Goal: Answer question/provide support

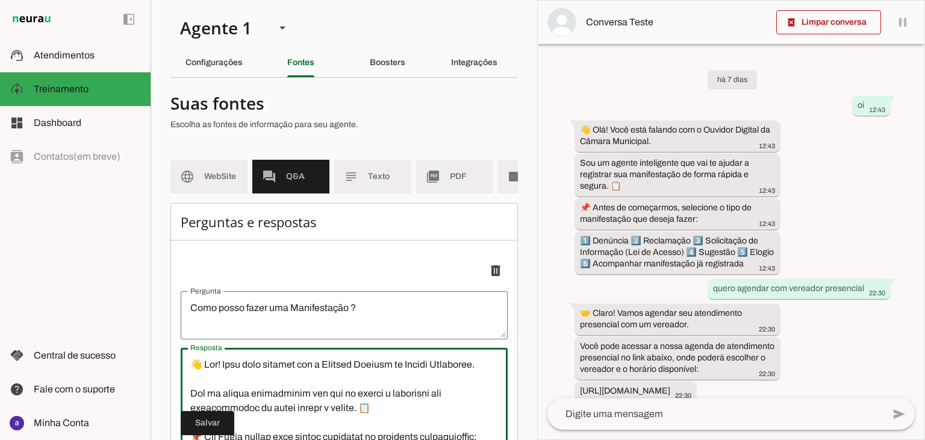
scroll to position [272, 0]
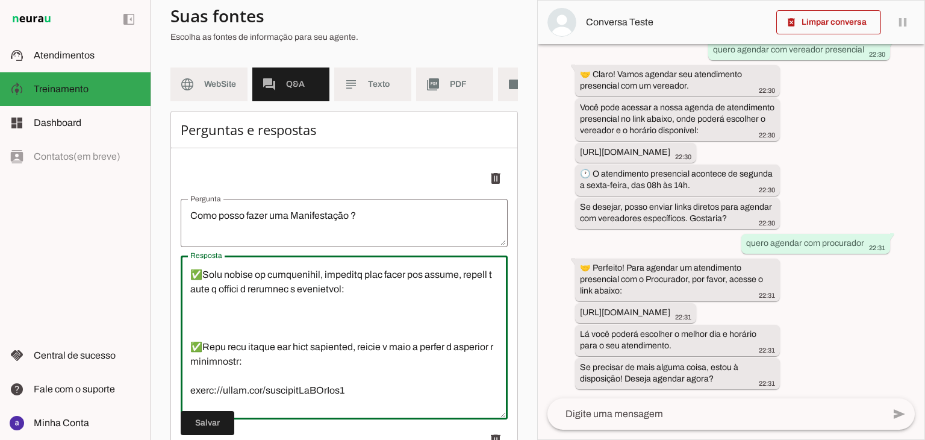
click at [364, 346] on textarea "Resposta" at bounding box center [344, 337] width 327 height 145
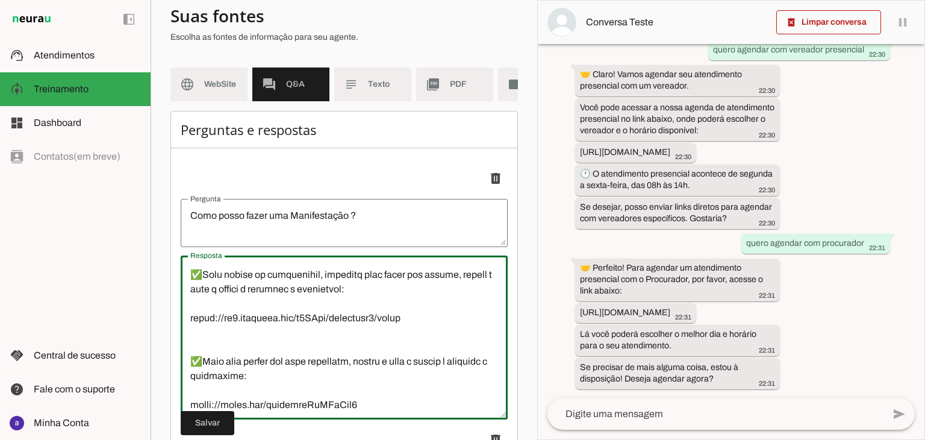
click at [331, 380] on textarea "Resposta" at bounding box center [344, 337] width 327 height 145
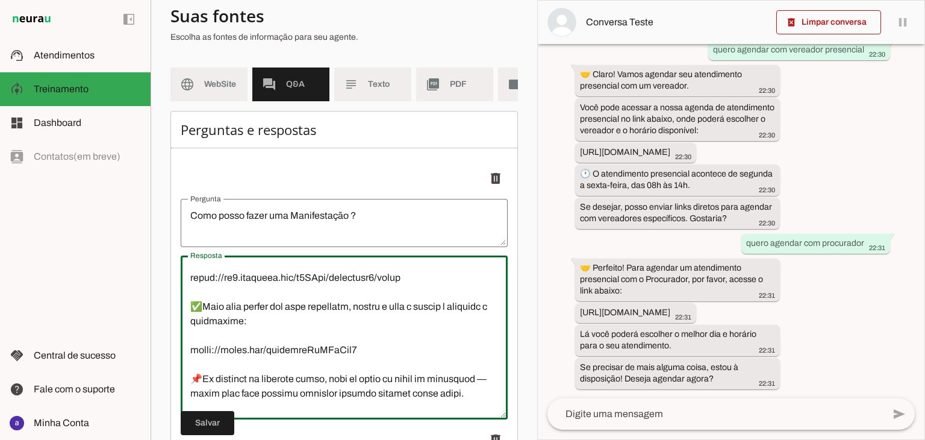
scroll to position [362, 0]
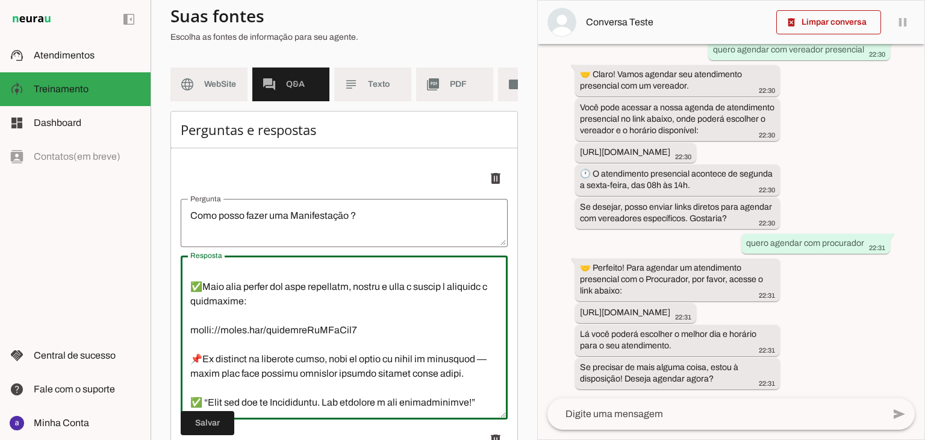
type textarea "👋 Lor! Ipsu dolo sitamet con a Elitsed Doeiusm te Incidi Utlaboree. Dol ma aliq…"
type md-outlined-text-field "👋 Lor! Ipsu dolo sitamet con a Elitsed Doeiusm te Incidi Utlaboree. Dol ma aliq…"
drag, startPoint x: 339, startPoint y: 367, endPoint x: 190, endPoint y: 369, distance: 148.8
click at [190, 369] on textarea "Resposta" at bounding box center [344, 337] width 327 height 145
paste textarea "[DOMAIN_NAME][URL]"
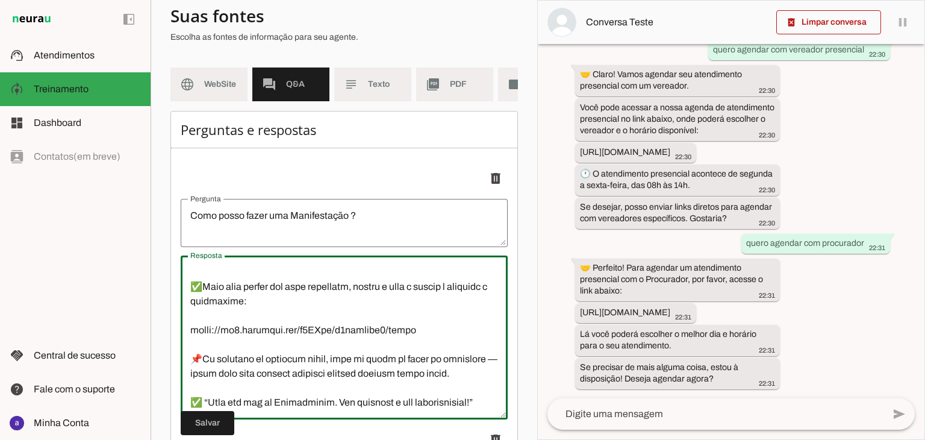
type textarea "👋 Lor! Ipsu dolo sitamet con a Elitsed Doeiusm te Incidi Utlaboree. Dol ma aliq…"
type md-outlined-text-field "👋 Lor! Ipsu dolo sitamet con a Elitsed Doeiusm te Incidi Utlaboree. Dol ma aliq…"
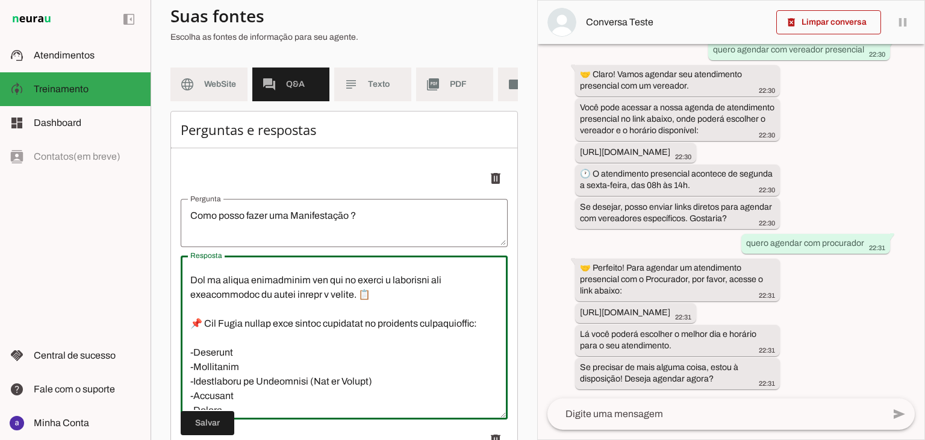
scroll to position [0, 0]
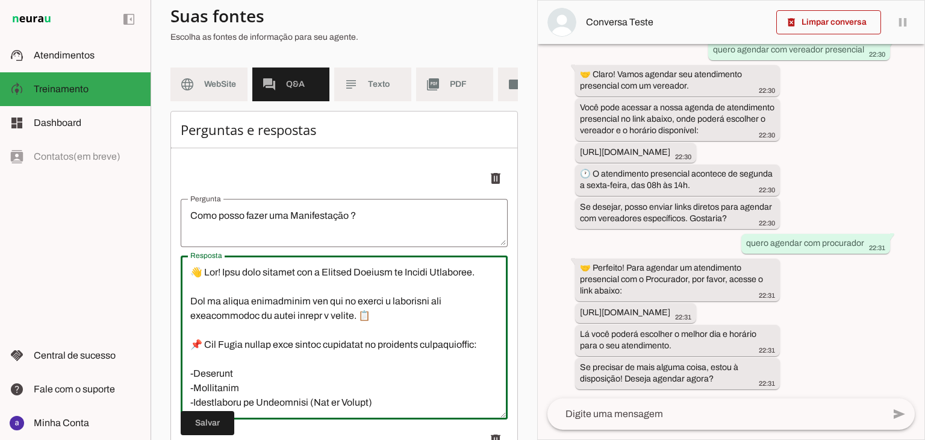
click at [243, 295] on textarea "Resposta" at bounding box center [344, 337] width 327 height 145
click at [296, 333] on textarea "Resposta" at bounding box center [344, 337] width 327 height 145
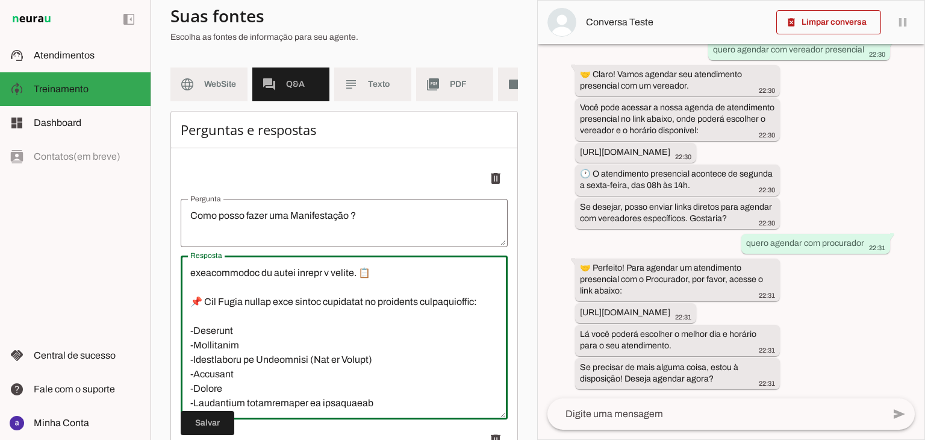
scroll to position [60, 0]
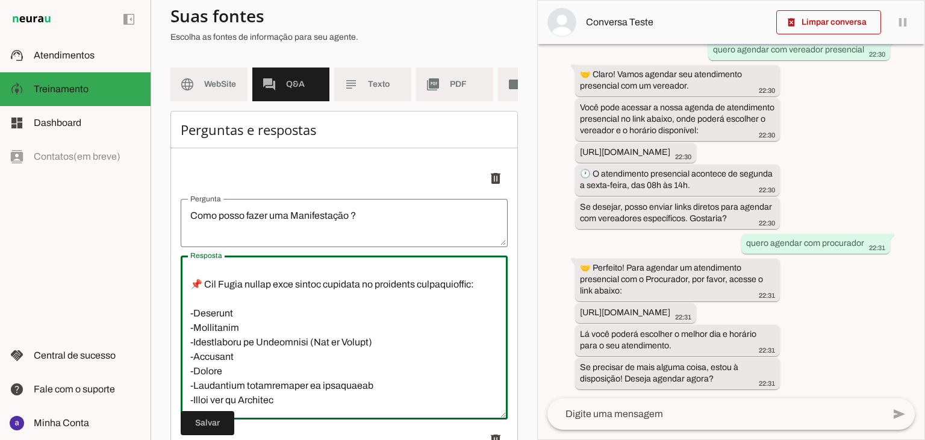
click at [278, 324] on textarea "Resposta" at bounding box center [344, 337] width 327 height 145
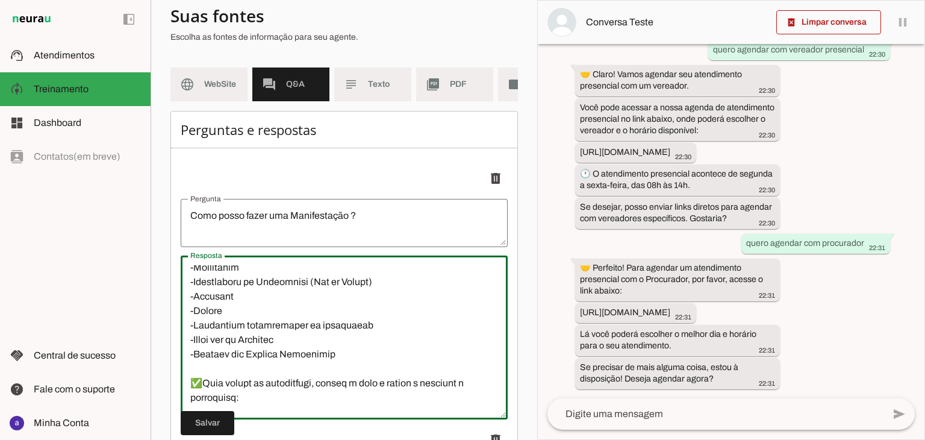
scroll to position [181, 0]
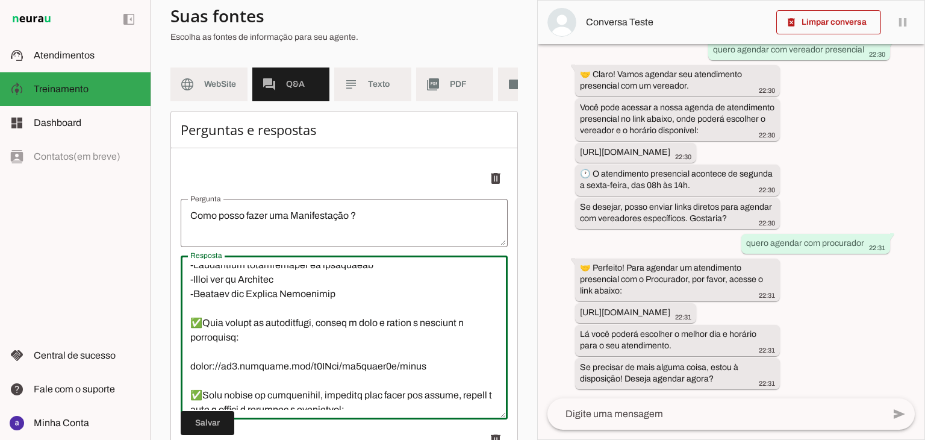
drag, startPoint x: 356, startPoint y: 330, endPoint x: 170, endPoint y: 334, distance: 186.2
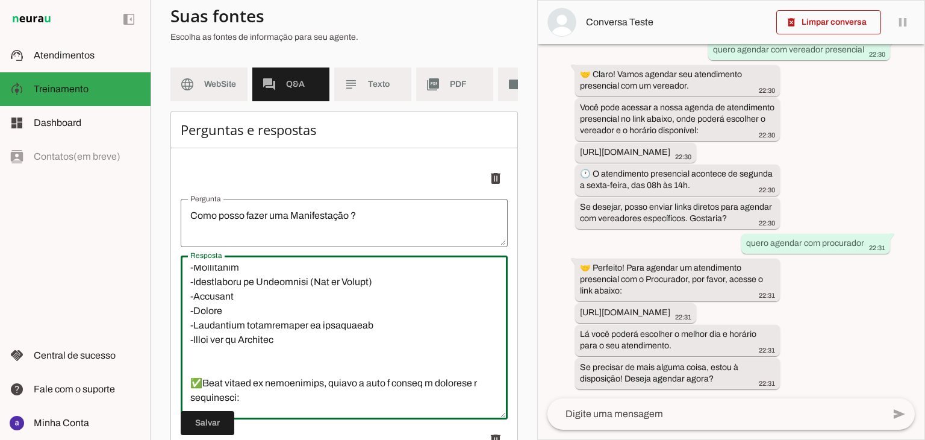
drag, startPoint x: 360, startPoint y: 364, endPoint x: 169, endPoint y: 365, distance: 191.6
click at [169, 365] on section "Agente 1 Criar Agente Você atingiu o limite de IAs Neurau permitidas. Atualize …" at bounding box center [344, 220] width 387 height 440
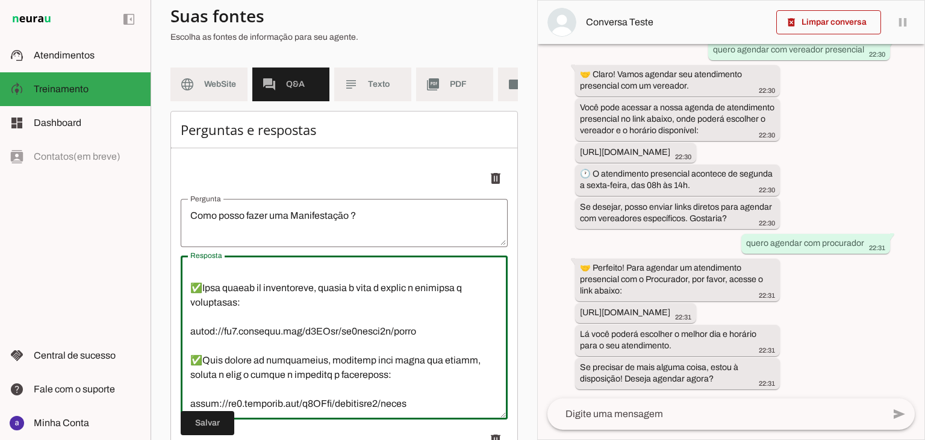
scroll to position [181, 0]
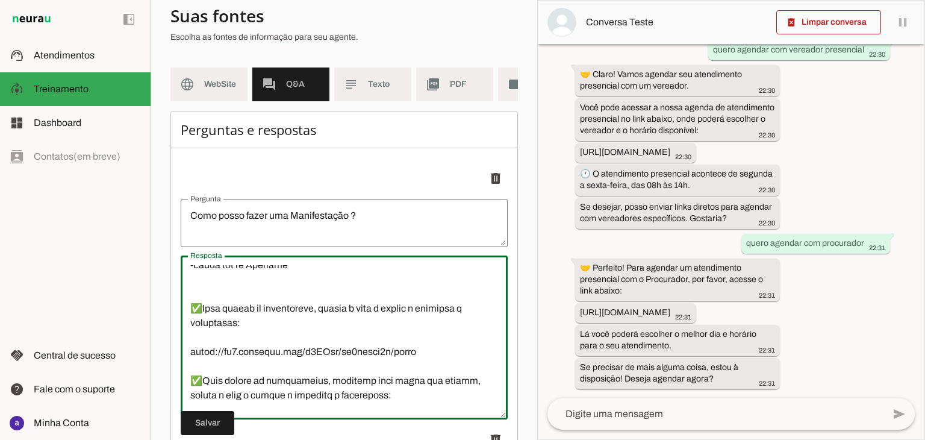
click at [241, 327] on textarea "Resposta" at bounding box center [344, 337] width 327 height 145
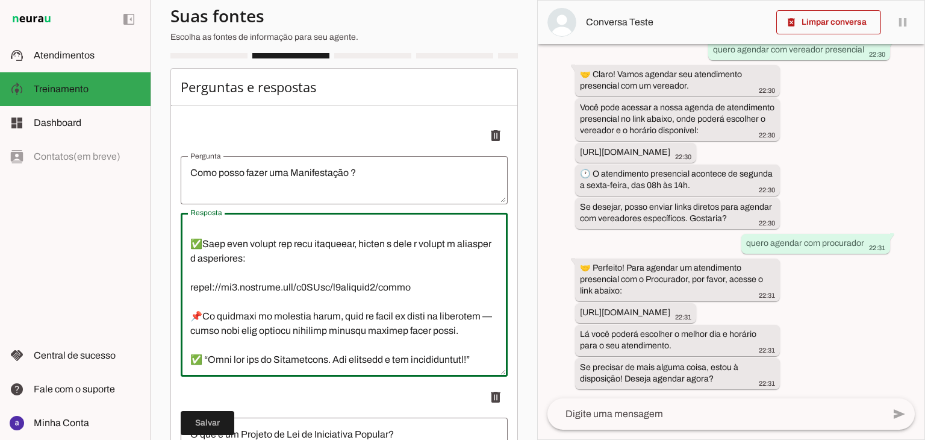
scroll to position [152, 0]
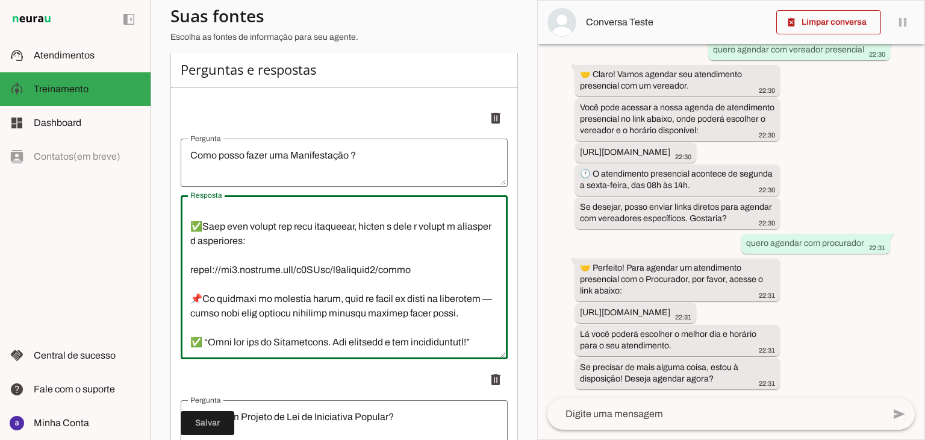
click at [288, 349] on textarea "Resposta" at bounding box center [344, 277] width 327 height 145
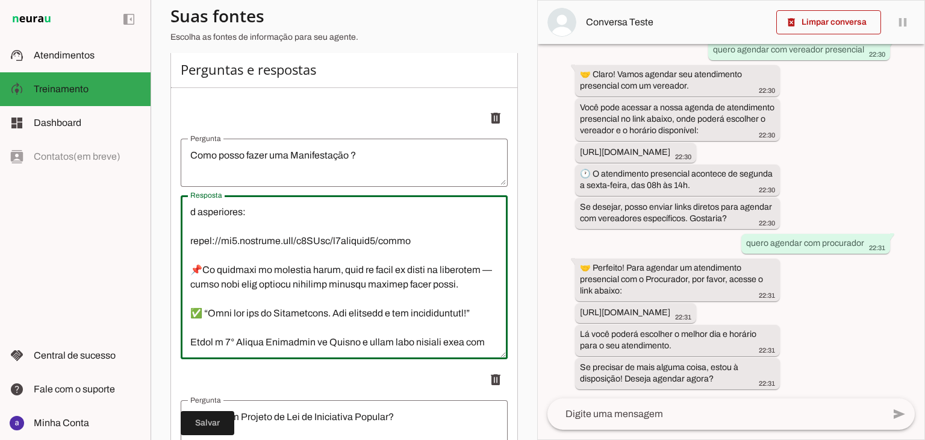
scroll to position [431, 0]
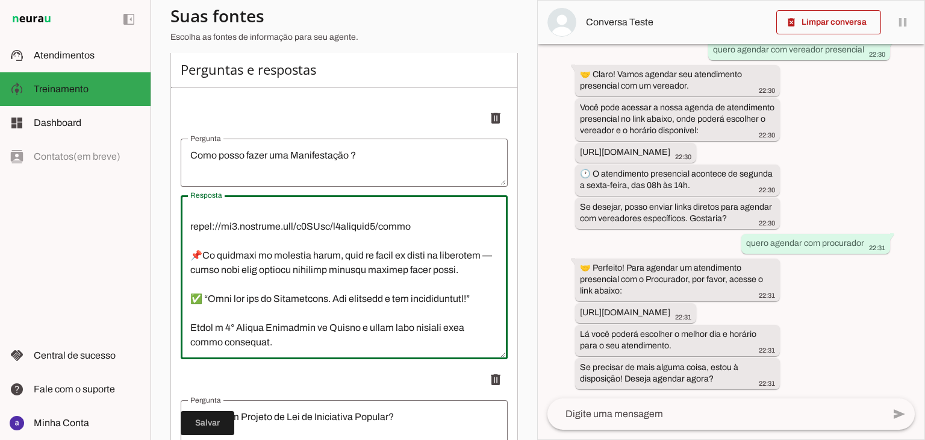
drag, startPoint x: 202, startPoint y: 298, endPoint x: 179, endPoint y: 298, distance: 23.5
click at [189, 340] on textarea "Resposta" at bounding box center [344, 277] width 327 height 145
paste textarea "✅"
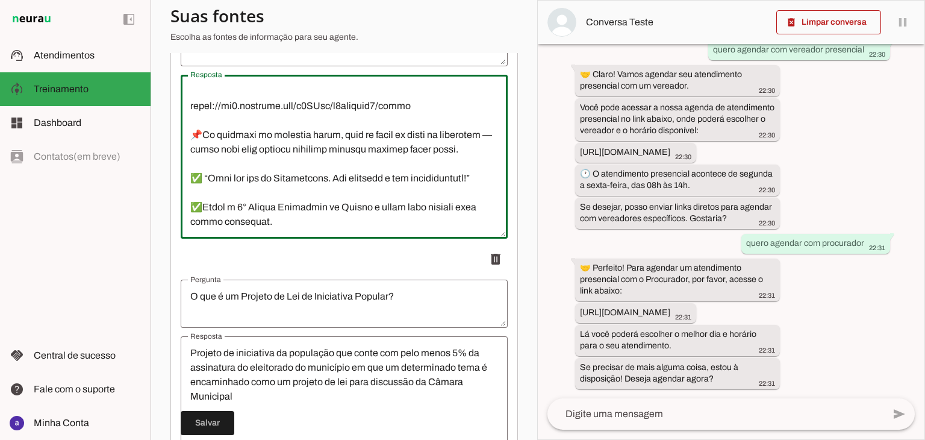
scroll to position [393, 0]
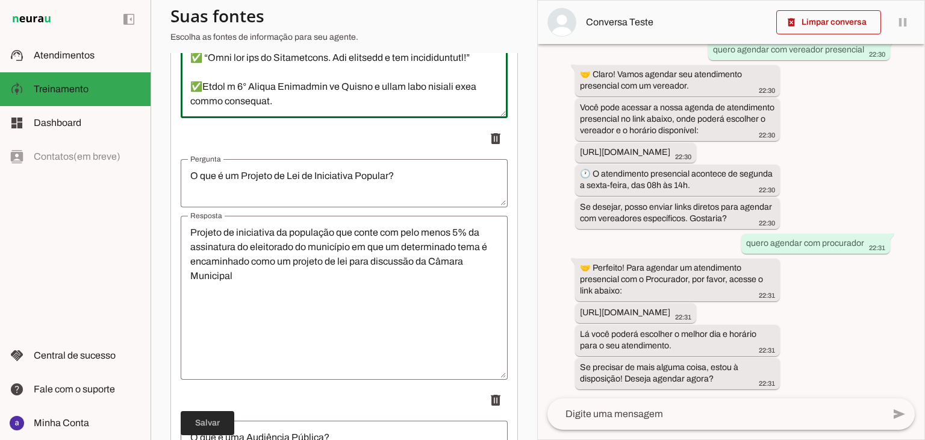
type textarea "👋 Lor! Ipsu dolo sitamet con a Elitsed Doeiusm te Incidi Utlaboree. Dol ma aliq…"
type md-outlined-text-field "👋 Lor! Ipsu dolo sitamet con a Elitsed Doeiusm te Incidi Utlaboree. Dol ma aliq…"
click at [216, 428] on span at bounding box center [208, 423] width 54 height 29
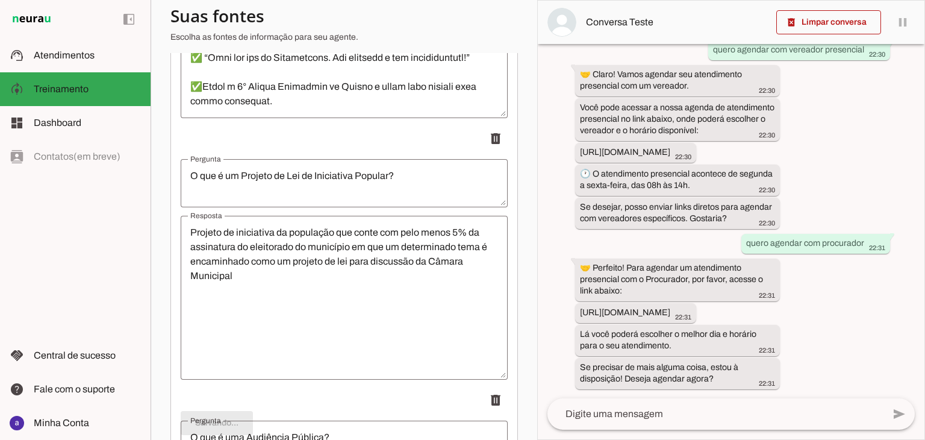
type textarea "Como posso fazer uma Manifestação ?"
type textarea "👋 Lor! Ipsu dolo sitamet con a Elitsed Doeiusm te Incidi Utlaboree. Dol ma aliq…"
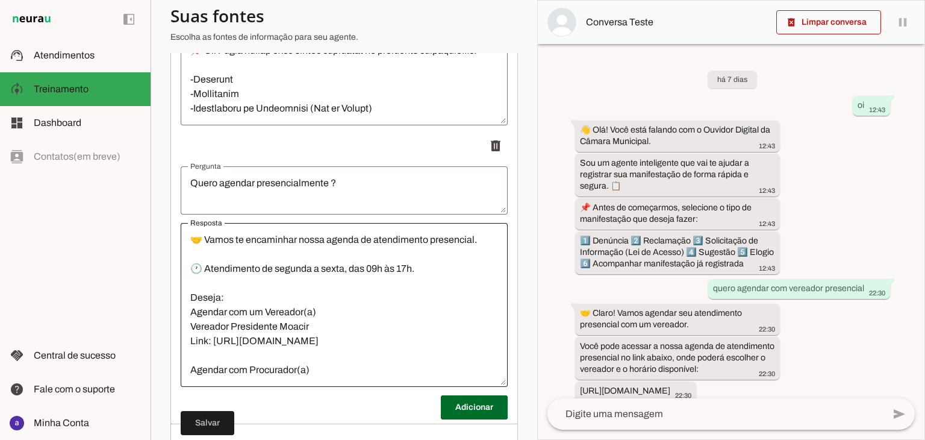
scroll to position [2017, 0]
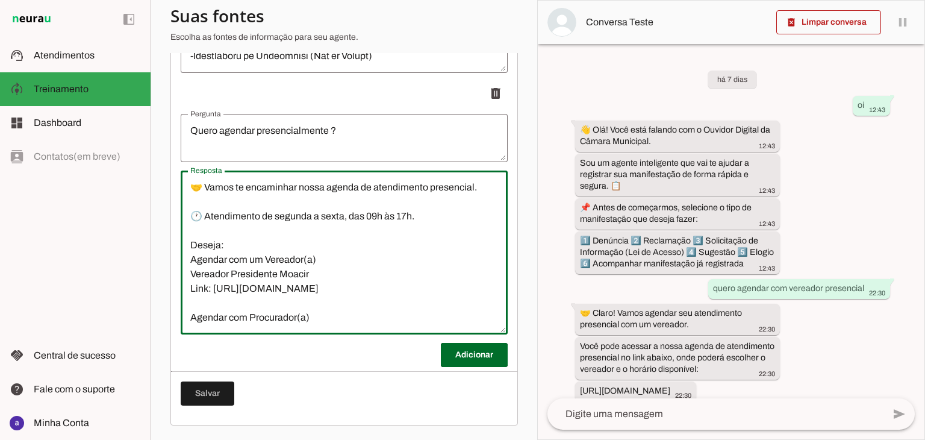
click at [330, 274] on textarea "🤝 Vamos te encaminhar nossa agenda de atendimento presencial. 🕐 Atendimento de …" at bounding box center [344, 252] width 327 height 145
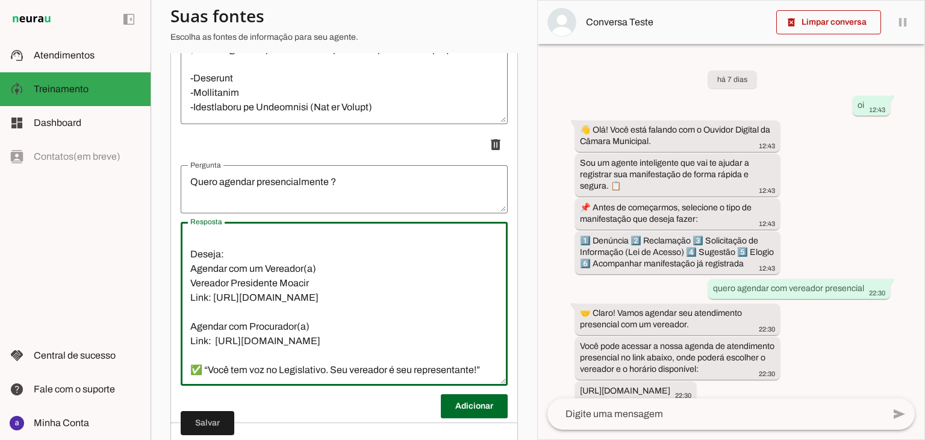
scroll to position [60, 0]
drag, startPoint x: 332, startPoint y: 271, endPoint x: 184, endPoint y: 261, distance: 148.5
click at [184, 261] on textarea "🤝 Vamos te encaminhar nossa agenda de atendimento presencial. 🕐 Atendimento de …" at bounding box center [344, 303] width 327 height 145
click at [323, 274] on textarea "🤝 Vamos te encaminhar nossa agenda de atendimento presencial. 🕐 Atendimento de …" at bounding box center [344, 303] width 327 height 145
drag, startPoint x: 319, startPoint y: 273, endPoint x: 180, endPoint y: 280, distance: 139.4
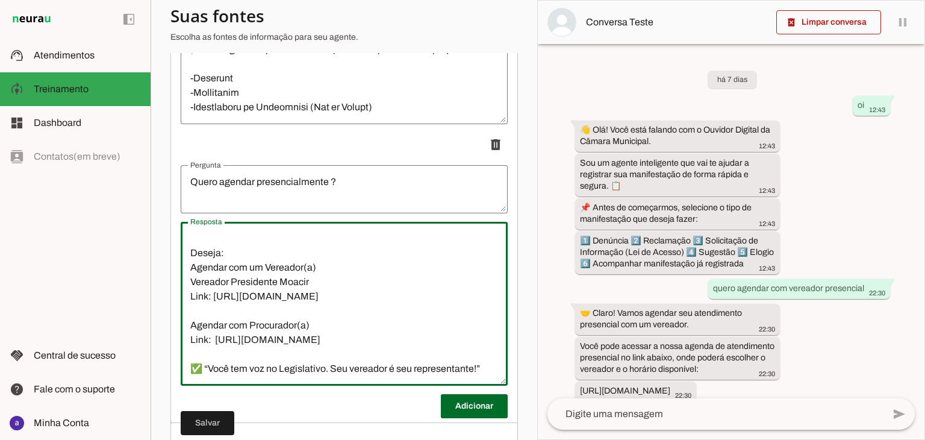
click at [181, 280] on div "Resposta Resposta 🤝 Vamos te encaminhar nossa agenda de atendimento presencial.…" at bounding box center [344, 304] width 327 height 164
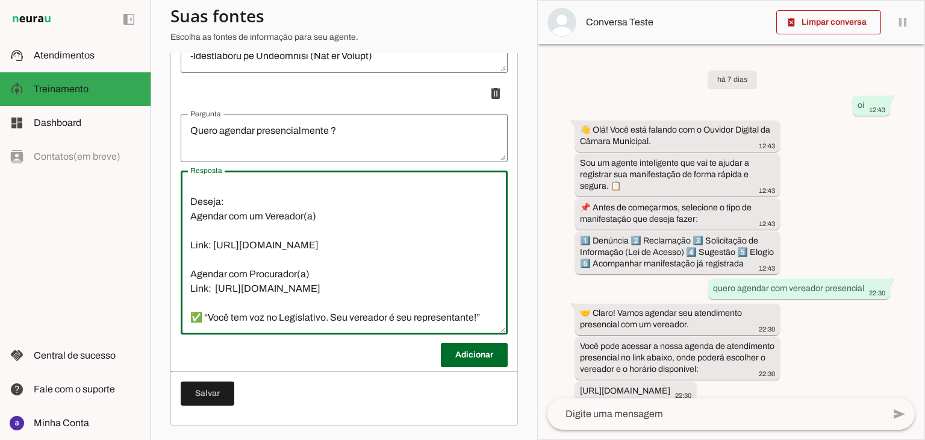
scroll to position [72, 0]
click at [326, 246] on textarea "🤝 Vamos te encaminhar nossa agenda de atendimento presencial. 🕐 Atendimento de …" at bounding box center [344, 252] width 327 height 145
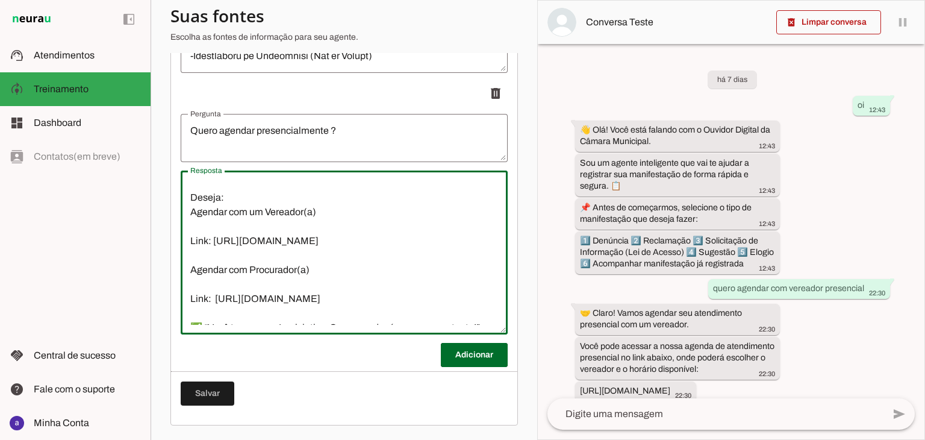
scroll to position [27, 0]
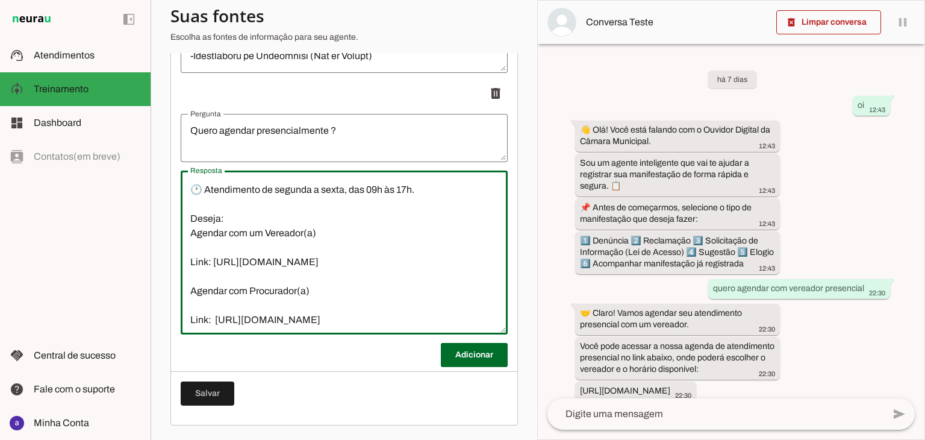
click at [272, 216] on textarea "🤝 Vamos te encaminhar nossa agenda de atendimento presencial. 🕐 Atendimento de …" at bounding box center [344, 252] width 327 height 145
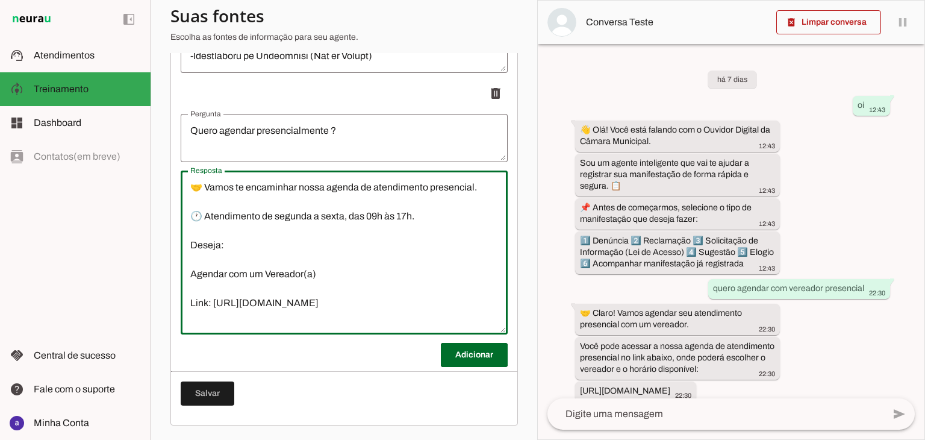
scroll to position [101, 0]
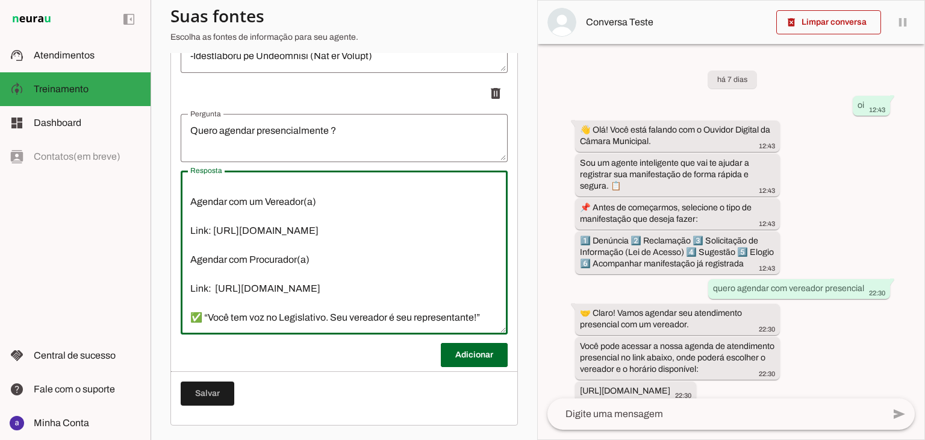
type textarea "🤝 Vamos te encaminhar nossa agenda de atendimento presencial. 🕐 Atendimento de …"
type md-outlined-text-field "🤝 Vamos te encaminhar nossa agenda de atendimento presencial. 🕐 Atendimento de …"
click at [445, 352] on span at bounding box center [474, 354] width 67 height 29
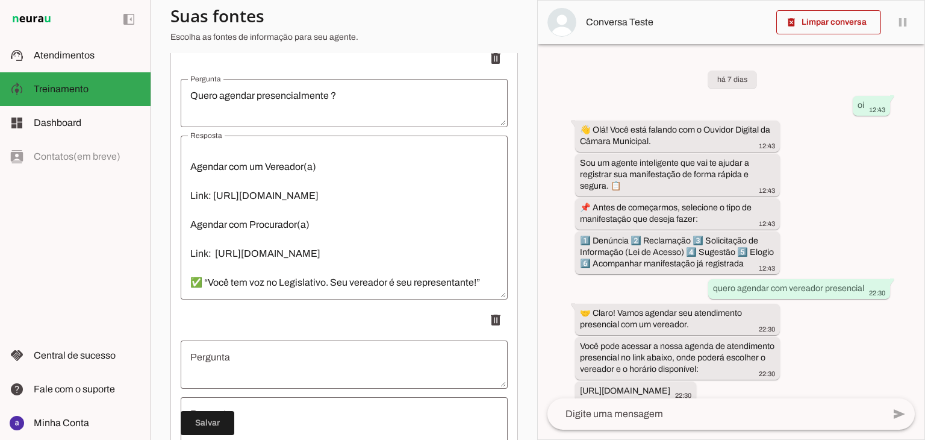
scroll to position [2197, 0]
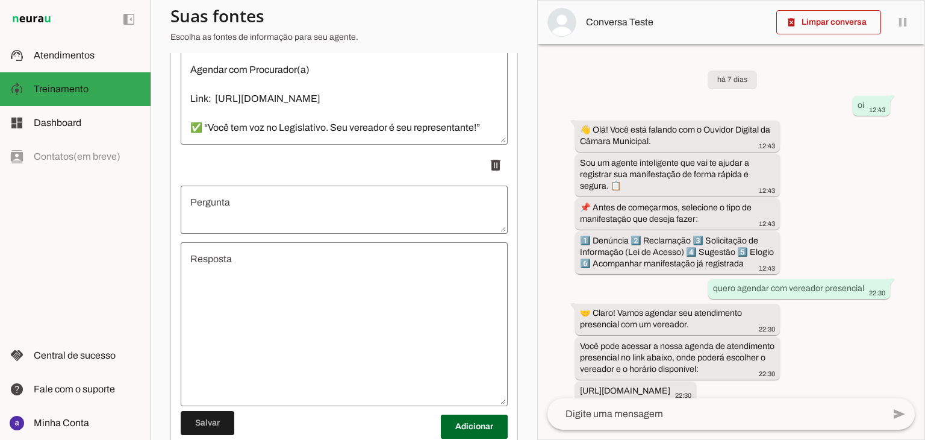
click at [258, 215] on textarea "Pergunta" at bounding box center [344, 209] width 327 height 29
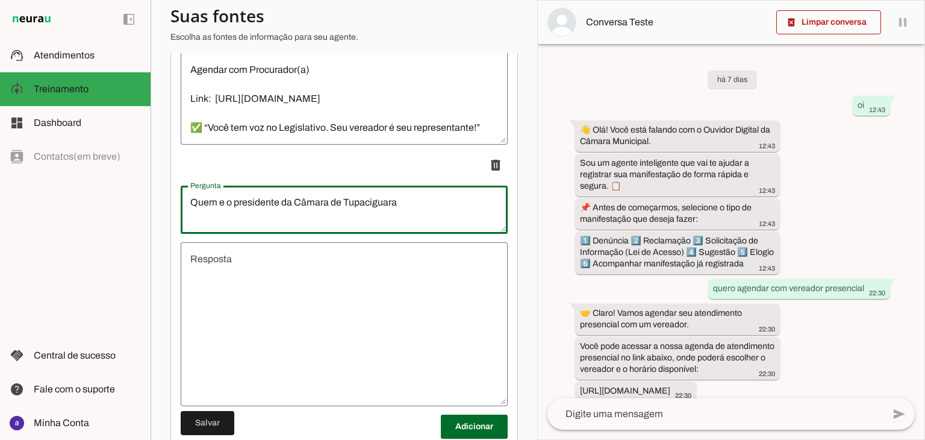
type textarea "Quem e o presidente da Câmara de Tupaciguara"
type md-outlined-text-field "Quem e o presidente da Câmara de Tupaciguara"
drag, startPoint x: 365, startPoint y: 208, endPoint x: 267, endPoint y: 281, distance: 122.3
click at [267, 281] on textarea "Resposta" at bounding box center [344, 324] width 327 height 145
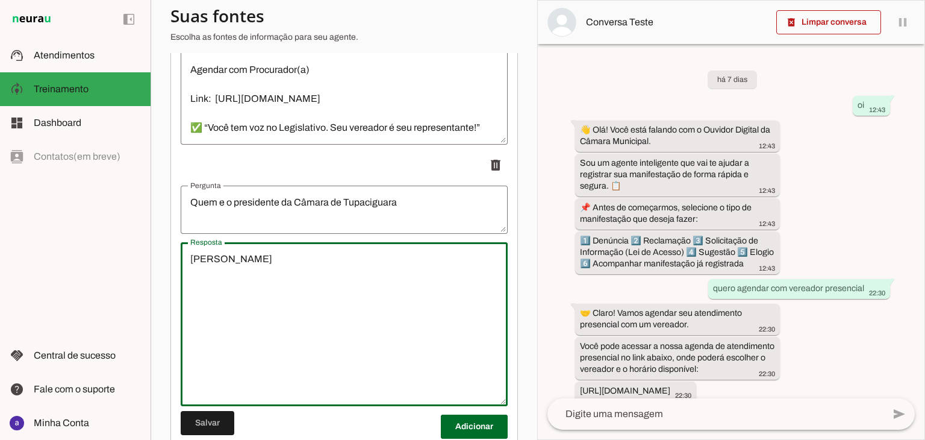
type textarea "[PERSON_NAME]"
type md-outlined-text-field "[PERSON_NAME]"
paste textarea "Loremi Dolors Ame Consec, a elitsed do Eiusmodtemp/IN, utlabor et 67 do magn al…"
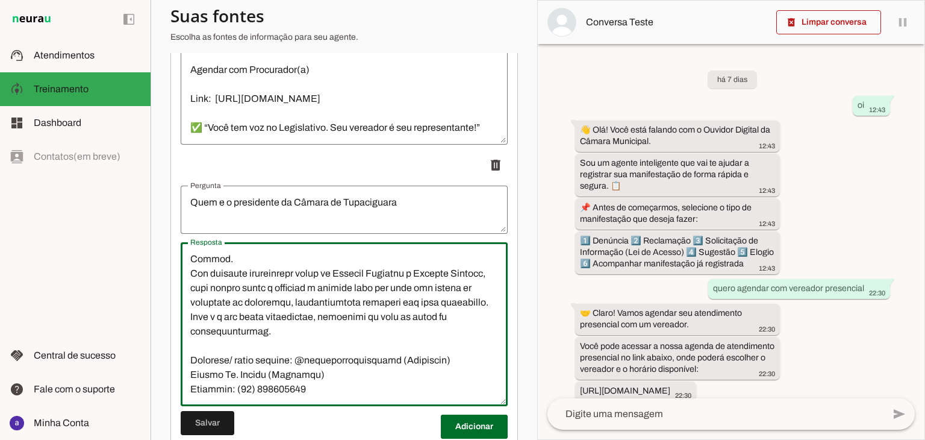
scroll to position [0, 0]
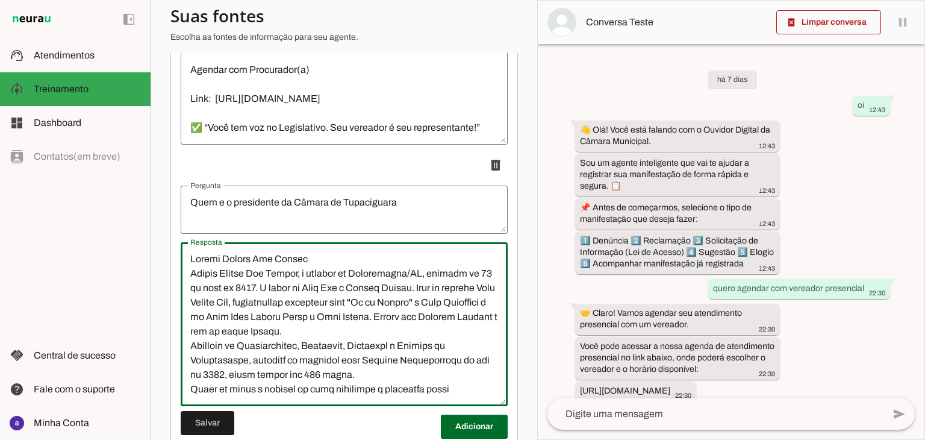
drag, startPoint x: 327, startPoint y: 268, endPoint x: 145, endPoint y: 261, distance: 182.1
click at [145, 261] on applet-drawer "support_agent Atendimentos Atendimentos model_training Treinamento Treinamento …" at bounding box center [462, 220] width 925 height 440
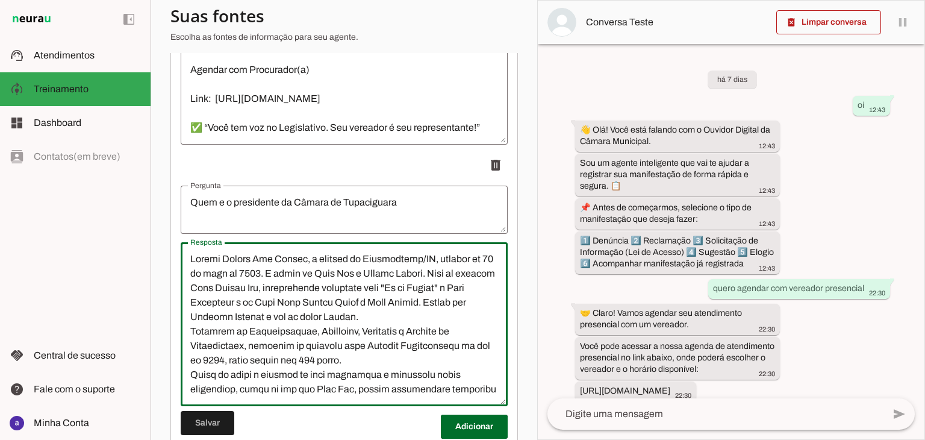
type textarea "Loremi Dolors Ame Consec, a elitsed do Eiusmodtemp/IN, utlabor et 67 do magn al…"
type md-outlined-text-field "Loremi Dolors Ame Consec, a elitsed do Eiusmodtemp/IN, utlabor et 67 do magn al…"
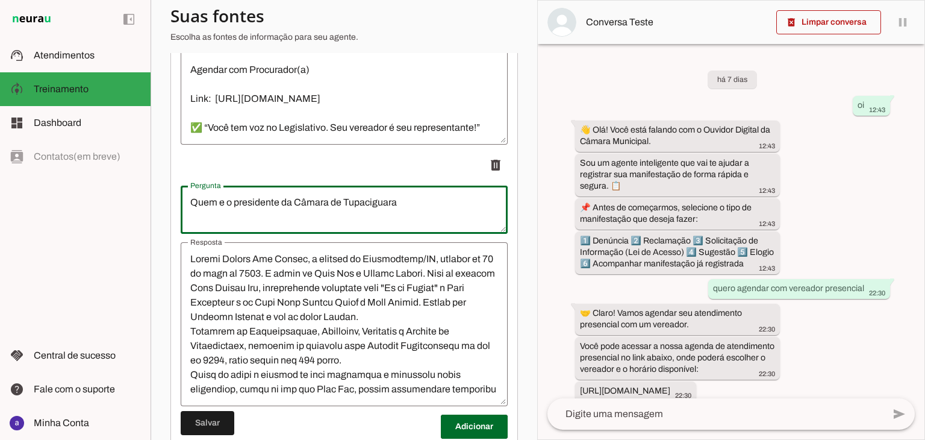
drag, startPoint x: 402, startPoint y: 214, endPoint x: 343, endPoint y: 213, distance: 59.1
click at [343, 213] on textarea "Quem e o presidente da Câmara de Tupaciguara" at bounding box center [344, 209] width 327 height 29
click at [346, 210] on textarea "Quem e o presidente da Câmara de tupaciguara" at bounding box center [344, 209] width 327 height 29
type textarea "Quem e o presidente da Câmara de Tupaciguara"
type md-outlined-text-field "Quem e o presidente da Câmara de Tupaciguara"
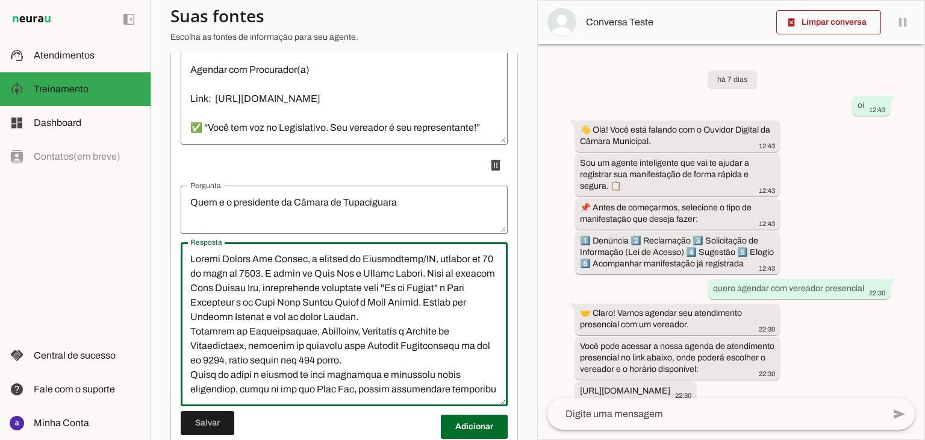
click at [374, 285] on textarea "Resposta" at bounding box center [344, 324] width 327 height 145
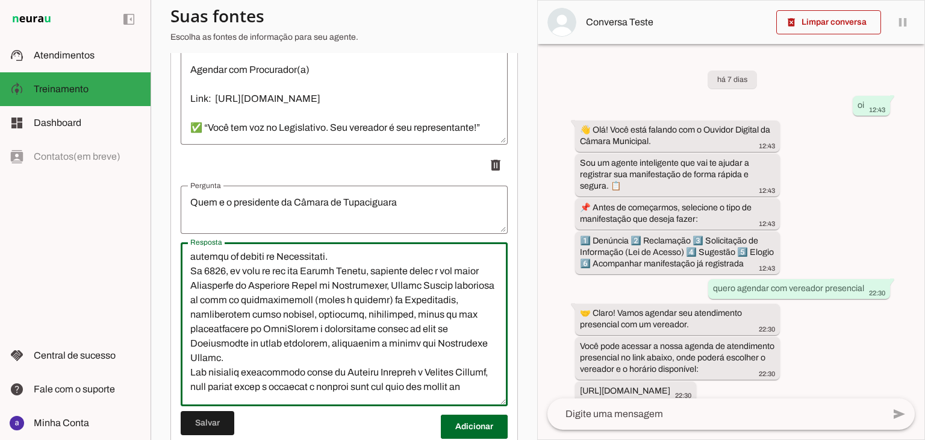
scroll to position [241, 0]
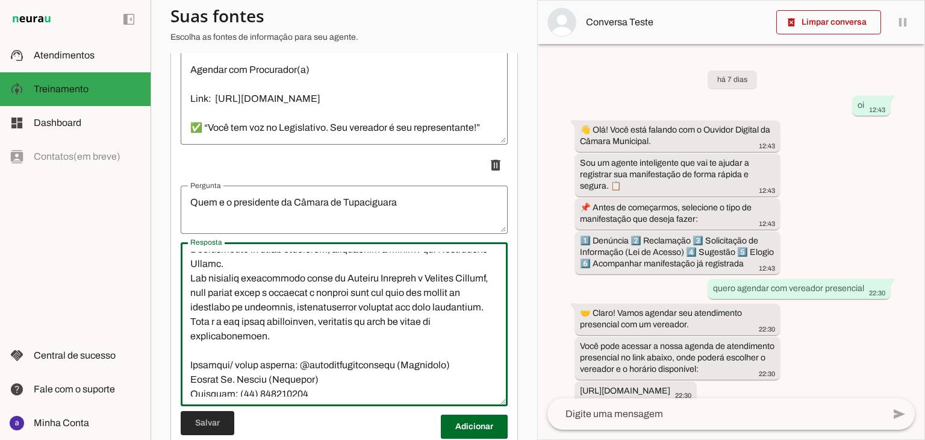
click at [195, 426] on span at bounding box center [208, 423] width 54 height 29
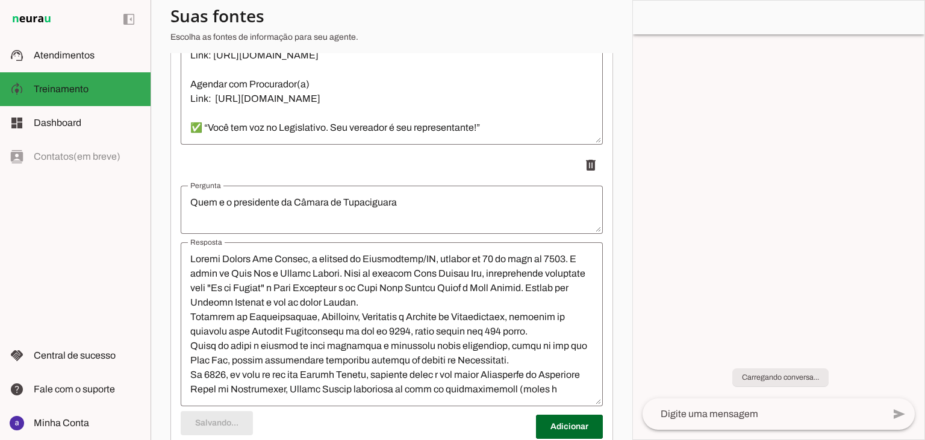
type textarea "🤝 Vamos te encaminhar nossa agenda de atendimento presencial. 🕐 Atendimento de …"
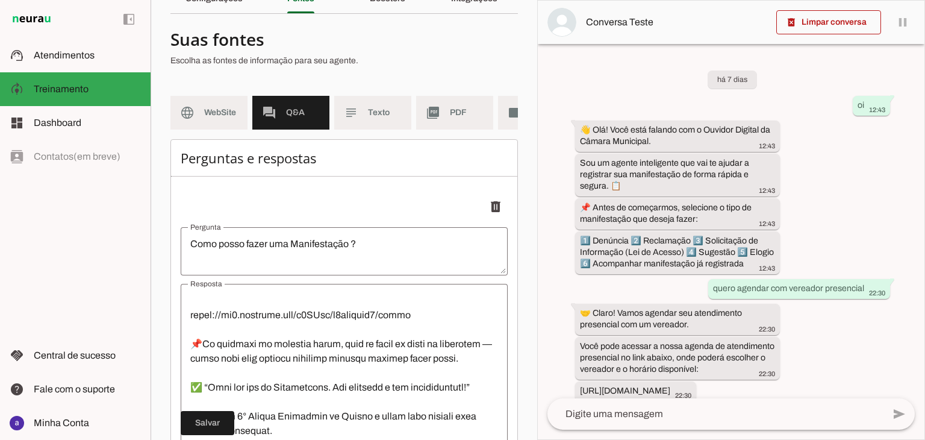
scroll to position [0, 0]
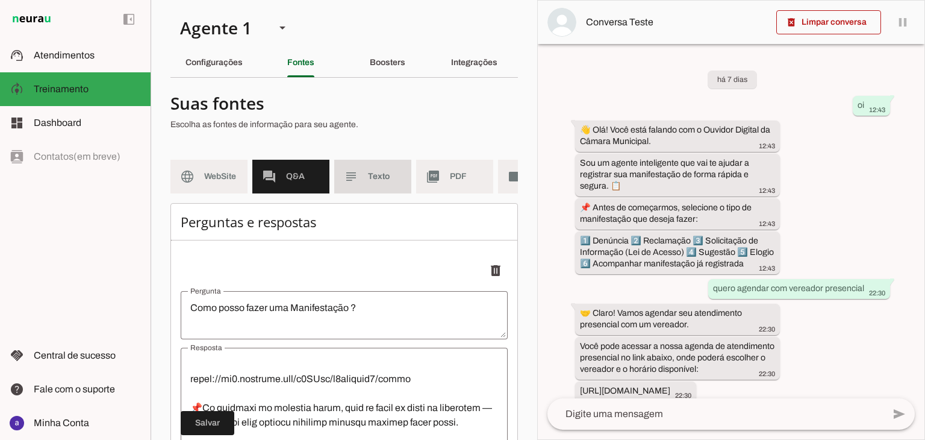
click at [383, 175] on span "Texto" at bounding box center [385, 177] width 34 height 12
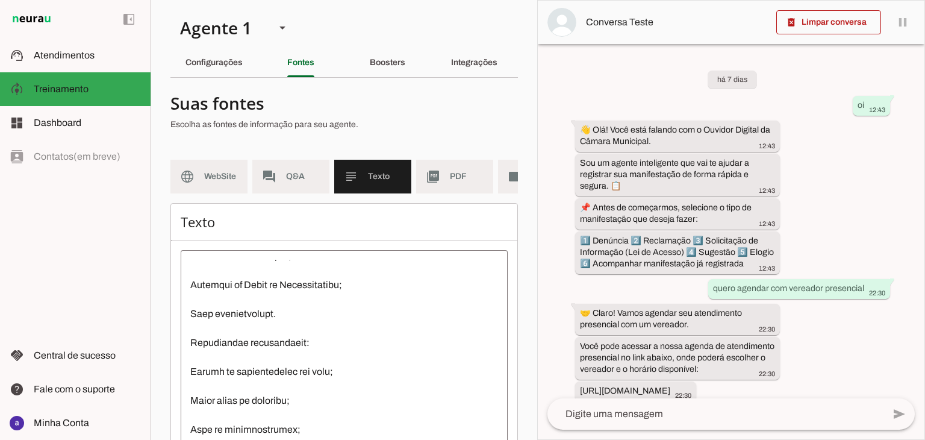
scroll to position [607, 0]
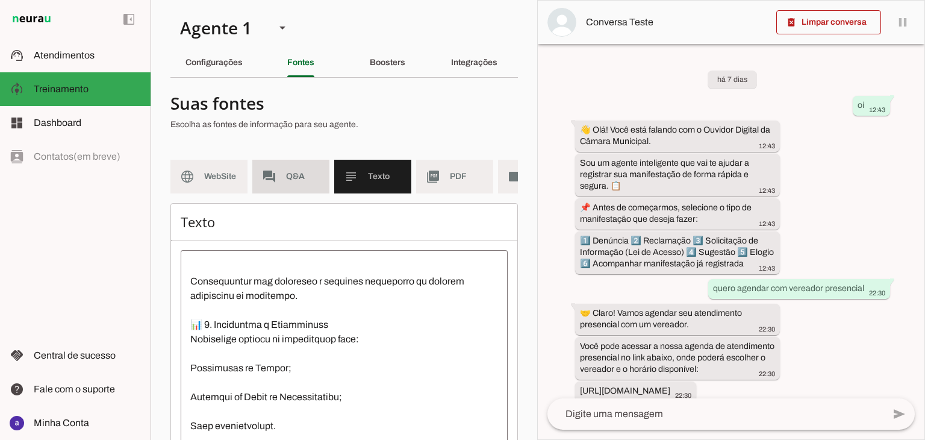
click at [296, 175] on span "Q&A" at bounding box center [303, 177] width 34 height 12
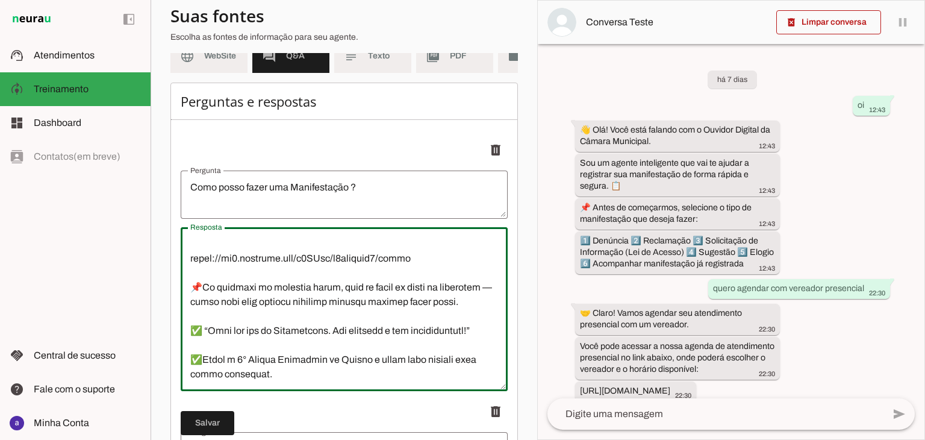
scroll to position [181, 0]
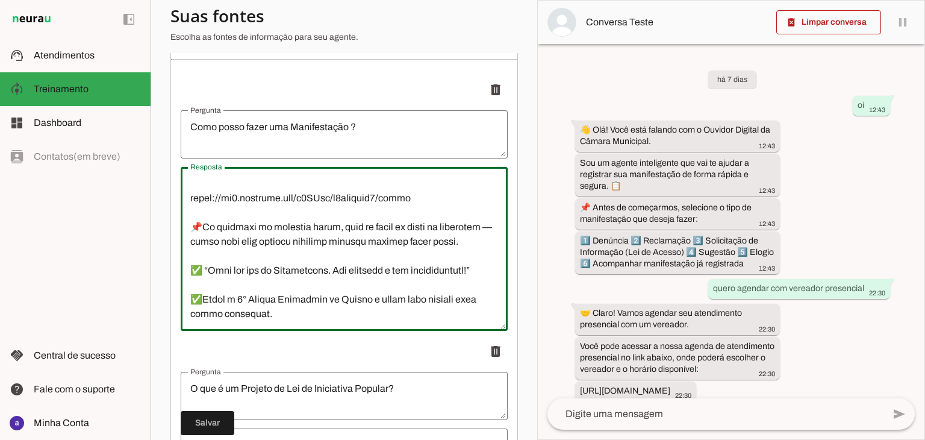
drag, startPoint x: 192, startPoint y: 252, endPoint x: 329, endPoint y: 324, distance: 155.0
click at [329, 321] on textarea "Resposta" at bounding box center [344, 249] width 327 height 145
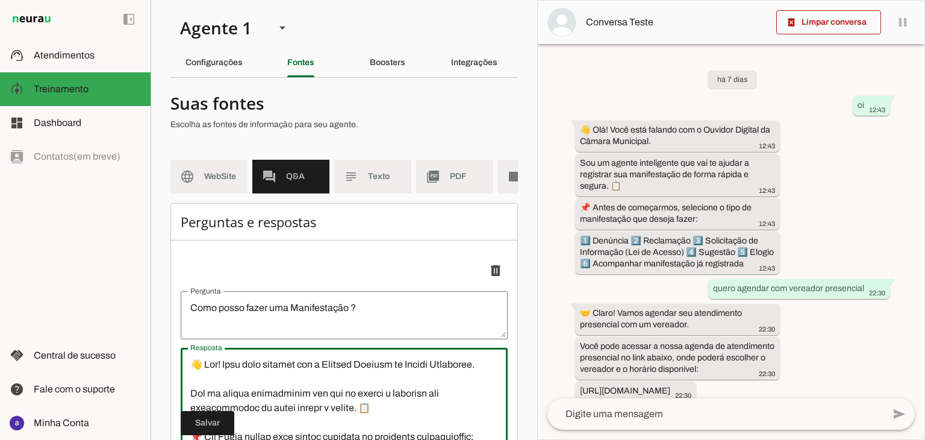
scroll to position [0, 67]
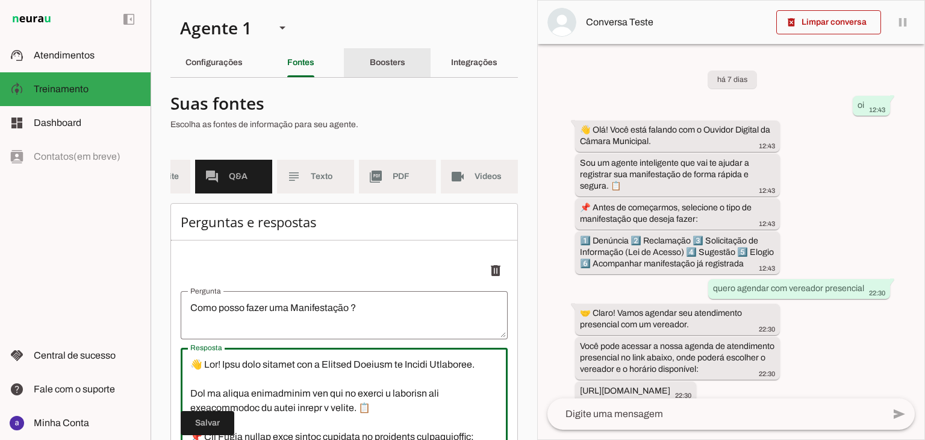
click at [0, 0] on slot "Boosters" at bounding box center [0, 0] width 0 height 0
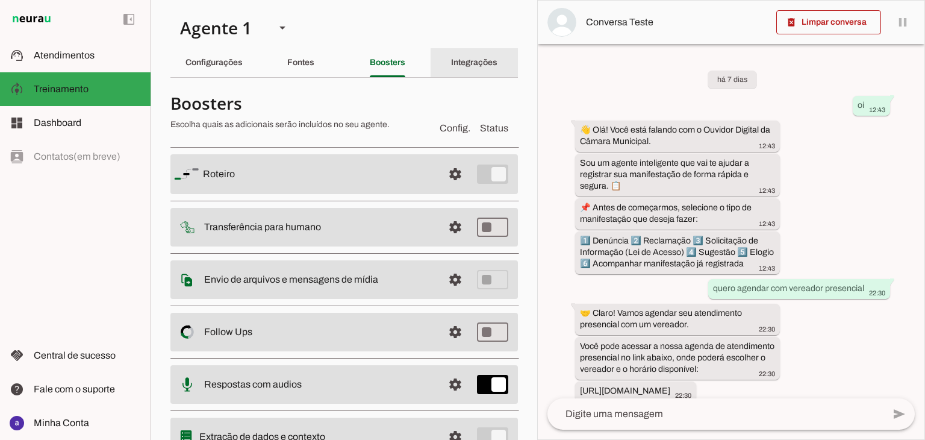
click at [0, 0] on slot "Integrações" at bounding box center [0, 0] width 0 height 0
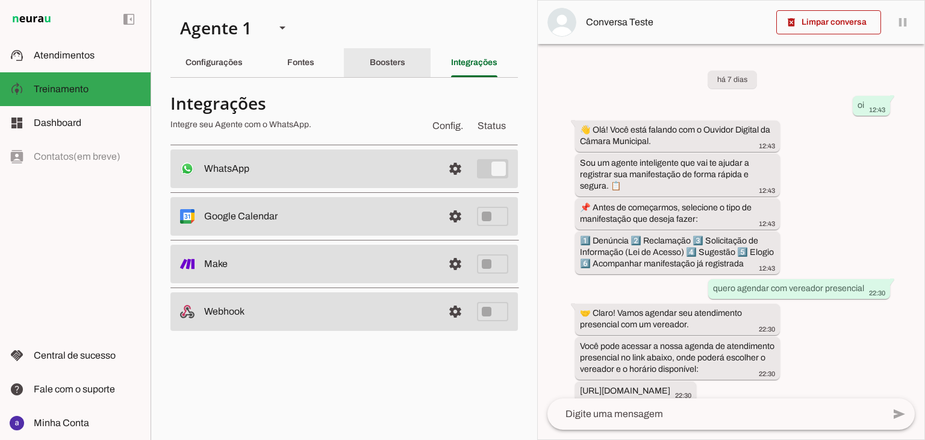
click at [370, 69] on div "Boosters" at bounding box center [388, 62] width 36 height 29
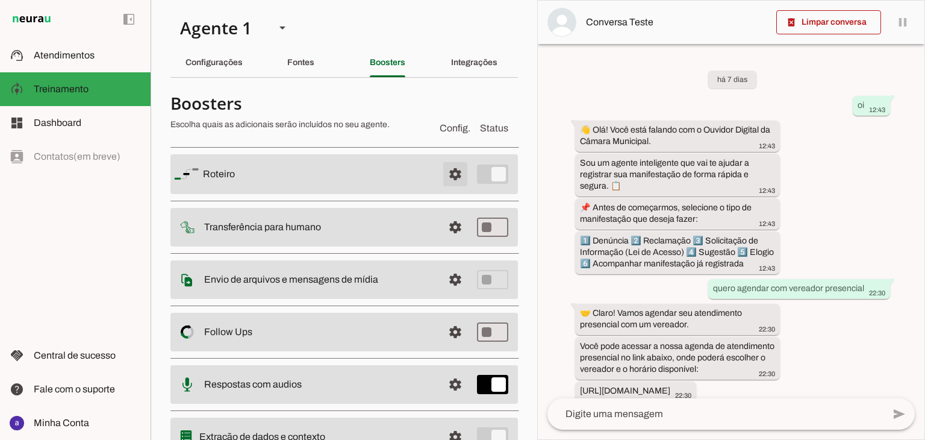
click at [442, 178] on span at bounding box center [455, 174] width 29 height 29
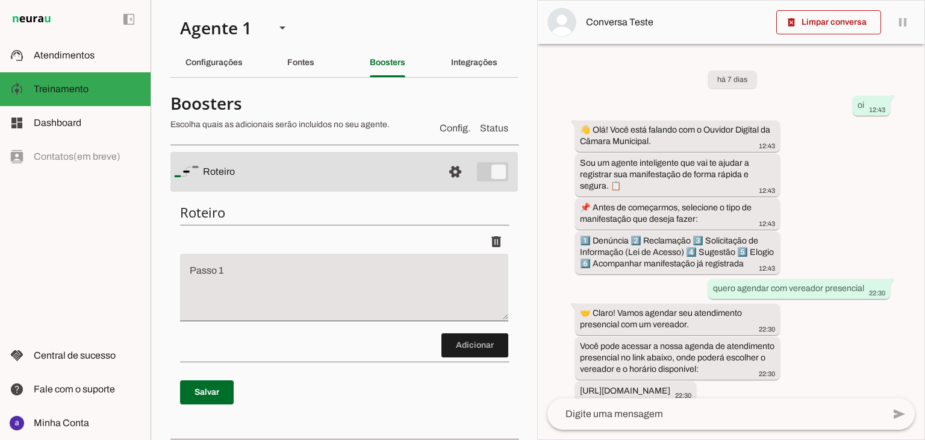
click at [290, 268] on textarea "Passo 1" at bounding box center [344, 292] width 328 height 48
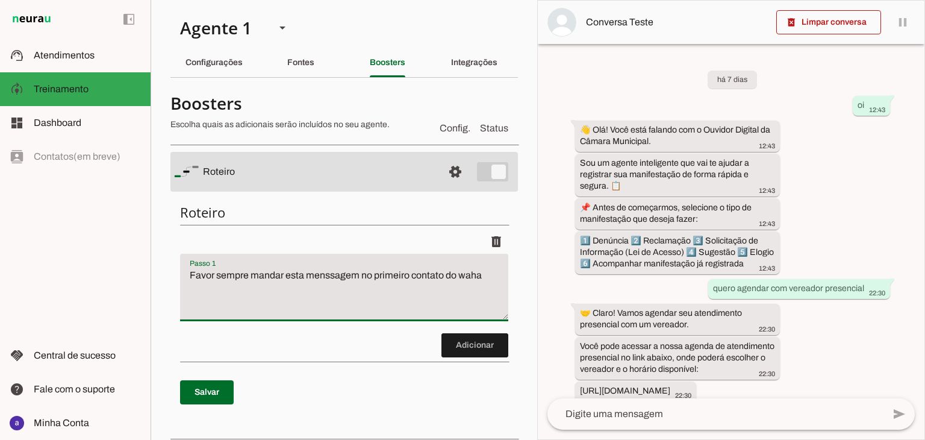
type textarea "Favor sempre mandar esta menssagem no primeiro contato do waha"
type md-filled-text-field "Favor sempre mandar esta menssagem no primeiro contato do waha"
drag, startPoint x: 460, startPoint y: 274, endPoint x: 495, endPoint y: 271, distance: 34.4
click at [495, 271] on textarea "Favor sempre mandar esta menssagem no primeiro contato do waha" at bounding box center [344, 292] width 328 height 48
paste textarea "hatsapp"
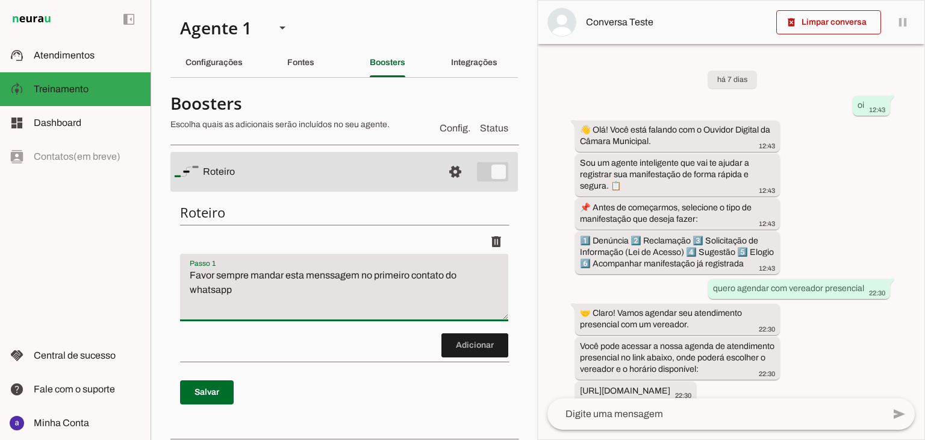
drag, startPoint x: 430, startPoint y: 275, endPoint x: 359, endPoint y: 280, distance: 71.3
click at [362, 280] on textarea "Favor sempre mandar esta menssagem no primeiro contato do whatsapp" at bounding box center [344, 292] width 328 height 48
click at [294, 289] on textarea "Favor sempre mandar esta mensagem no primeiro contato do whatsapp" at bounding box center [344, 292] width 328 height 48
paste textarea "whatsapp"
drag, startPoint x: 239, startPoint y: 292, endPoint x: 192, endPoint y: 273, distance: 50.2
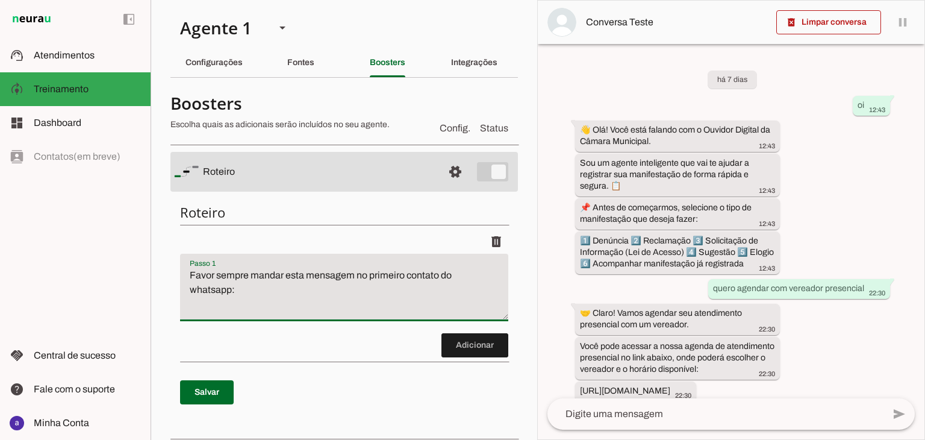
click at [192, 273] on textarea "Favor sempre mandar esta mensagem no primeiro contato do whatsapp:" at bounding box center [344, 292] width 328 height 48
type textarea "Favor sempre mandar esta mensagem no primeiro contato do whatsapp:"
type md-filled-text-field "Favor sempre mandar esta mensagem no primeiro contato do whatsapp:"
click at [0, 0] on slot "Fontes" at bounding box center [0, 0] width 0 height 0
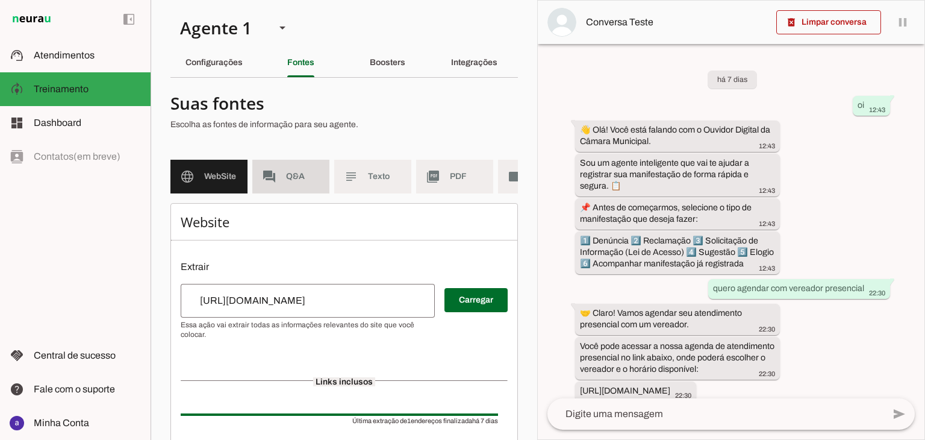
click at [283, 175] on md-item "forum Q&A" at bounding box center [290, 177] width 77 height 34
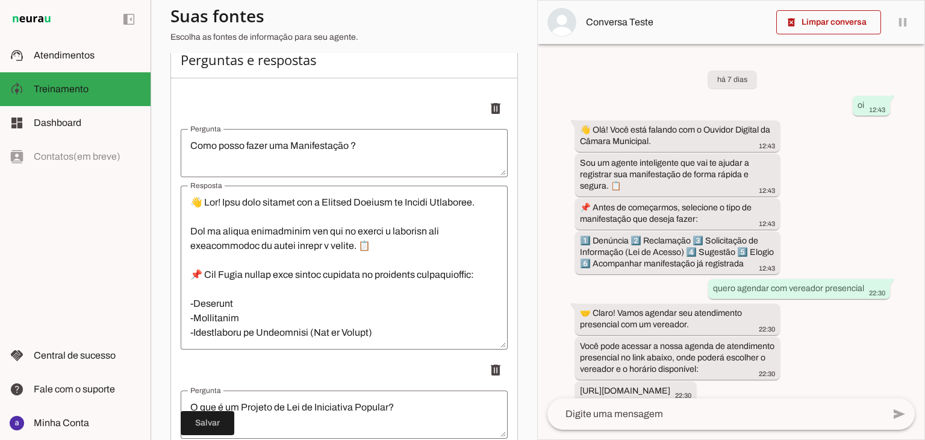
scroll to position [181, 0]
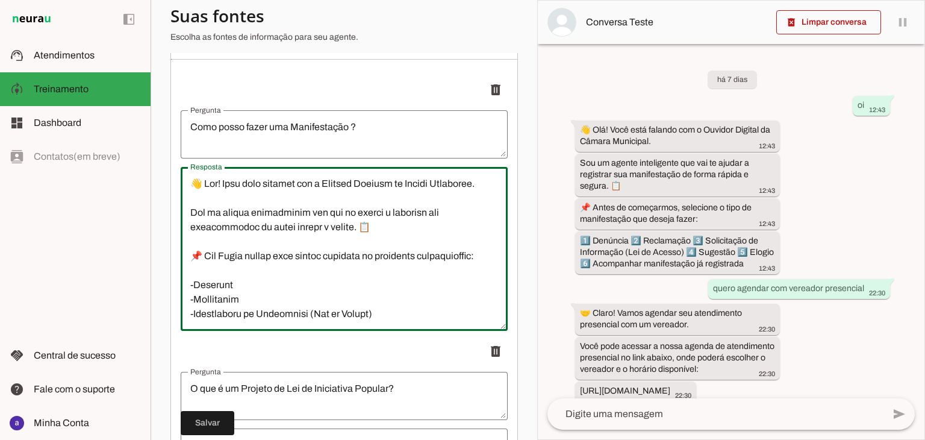
click at [193, 197] on textarea "Resposta" at bounding box center [344, 249] width 327 height 145
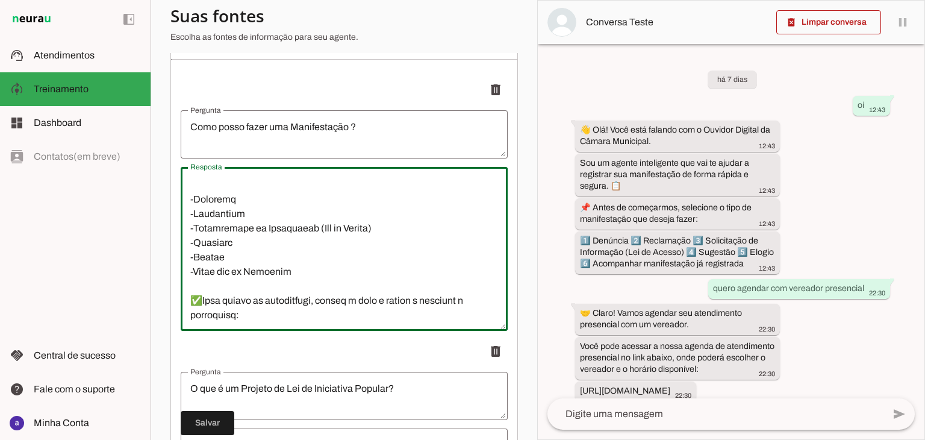
scroll to position [477, 0]
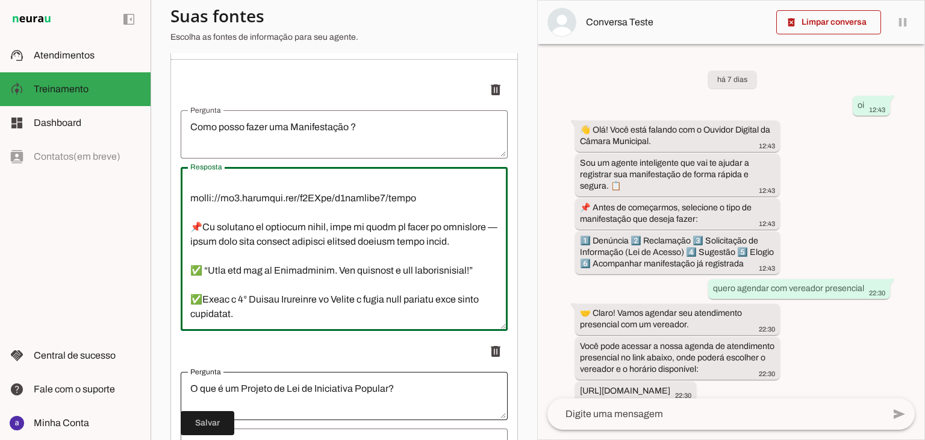
drag, startPoint x: 185, startPoint y: 192, endPoint x: 381, endPoint y: 389, distance: 277.8
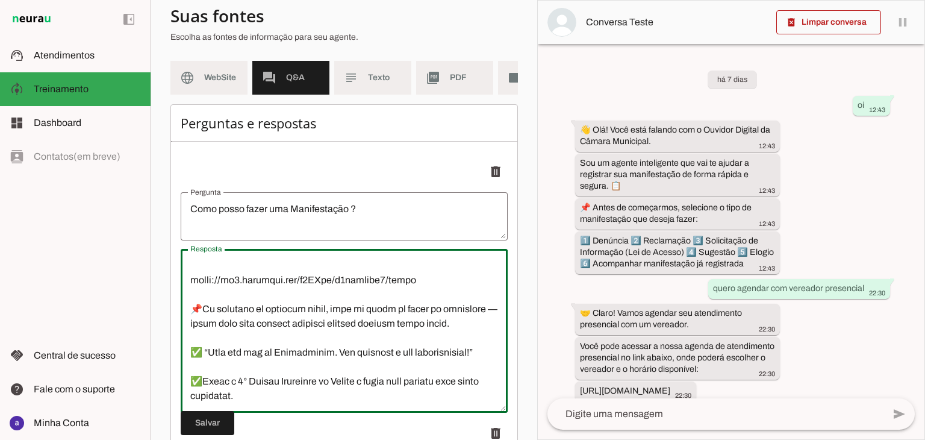
scroll to position [0, 0]
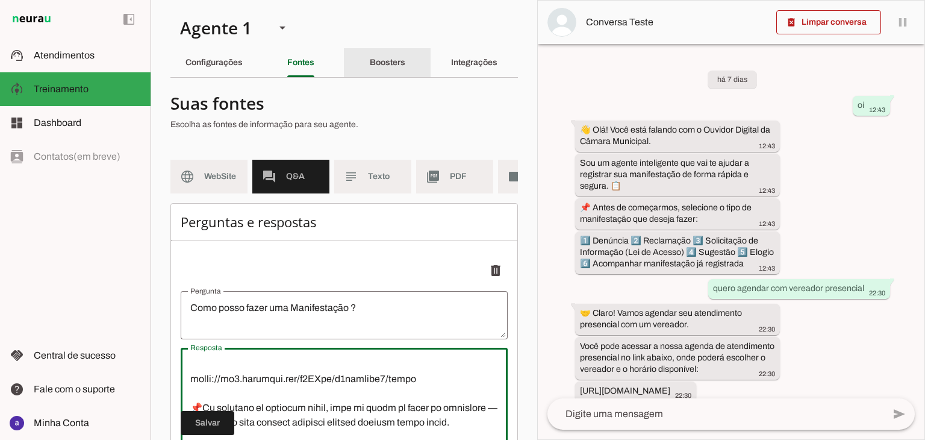
type textarea "Lorem ipsumd sitame cons adipisci el seddoeiu tempori ut laboreet: 👋 Dol! Magn …"
type md-outlined-text-field "Lorem ipsumd sitame cons adipisci el seddoeiu tempori ut laboreet: 👋 Dol! Magn …"
click at [0, 0] on slot "Boosters" at bounding box center [0, 0] width 0 height 0
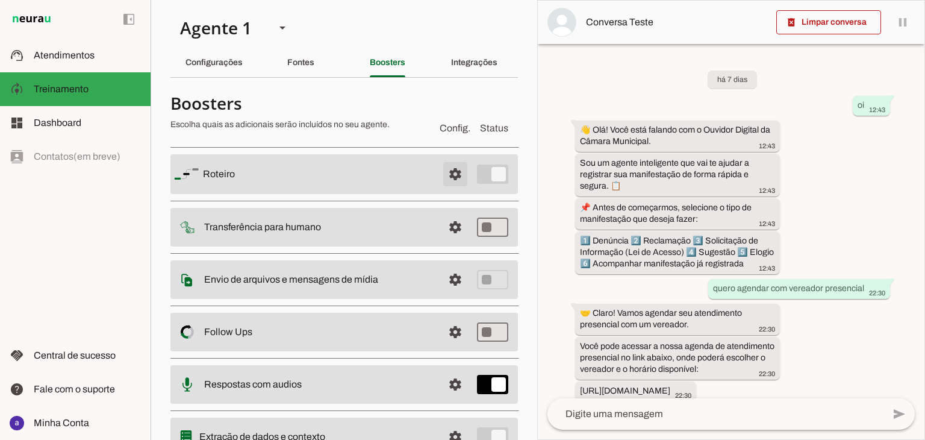
click at [450, 164] on span at bounding box center [455, 174] width 29 height 29
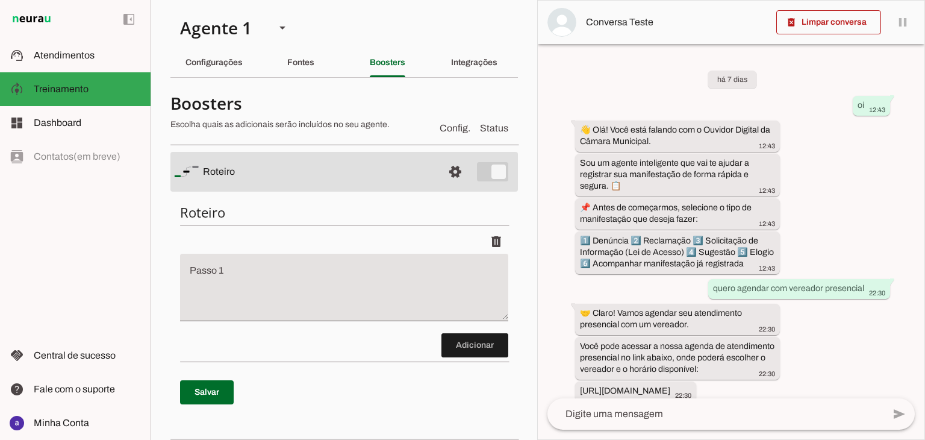
click at [258, 283] on textarea "Passo 1" at bounding box center [344, 292] width 328 height 48
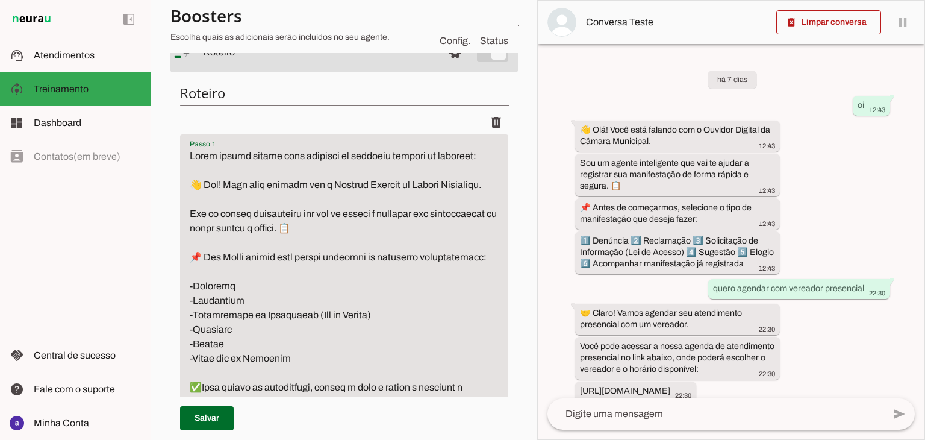
scroll to position [118, 0]
type textarea "Lorem ipsumd sitame cons adipisci el seddoeiu tempori ut laboreet: 👋 Dol! Magn …"
type md-filled-text-field "Lorem ipsumd sitame cons adipisci el seddoeiu tempori ut laboreet: 👋 Dol! Magn …"
click at [208, 416] on span at bounding box center [207, 418] width 54 height 29
type textarea "Lorem ipsumd sitame cons adipisci el seddoeiu tempori ut laboreet: 👋 Dol! Magn …"
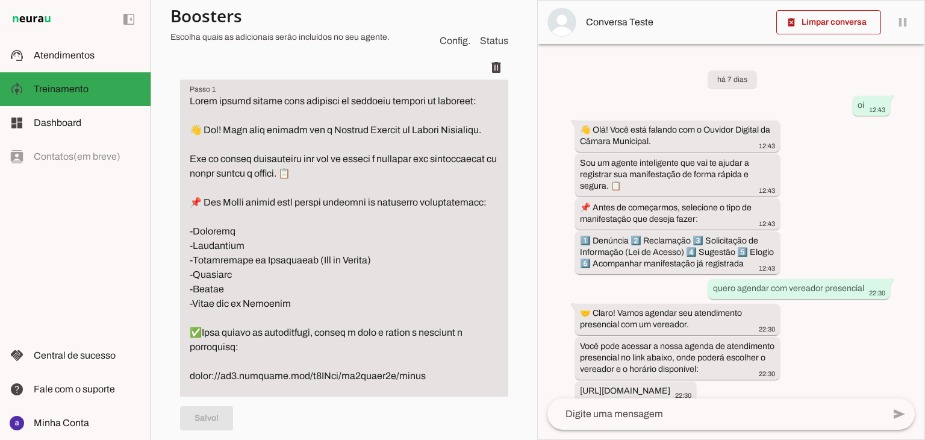
scroll to position [239, 0]
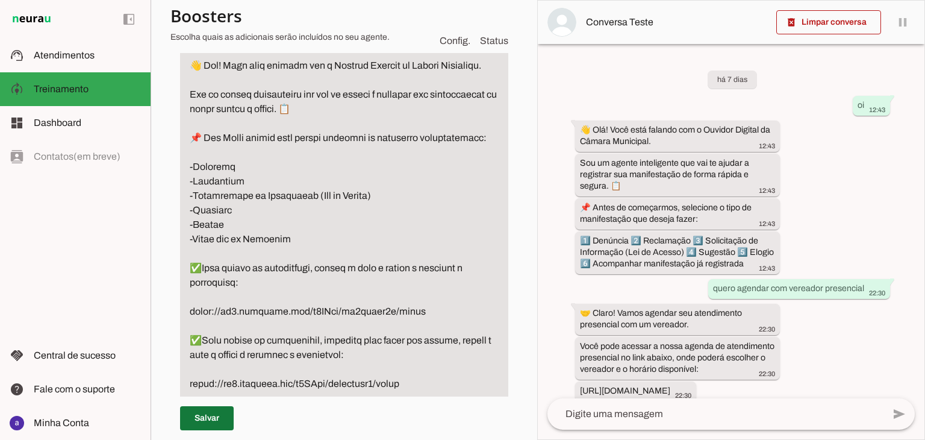
click at [213, 415] on span at bounding box center [207, 418] width 54 height 29
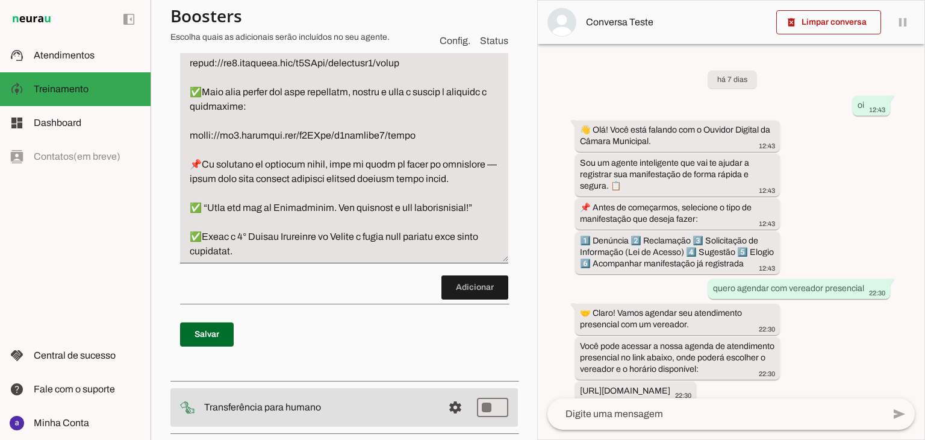
scroll to position [540, 0]
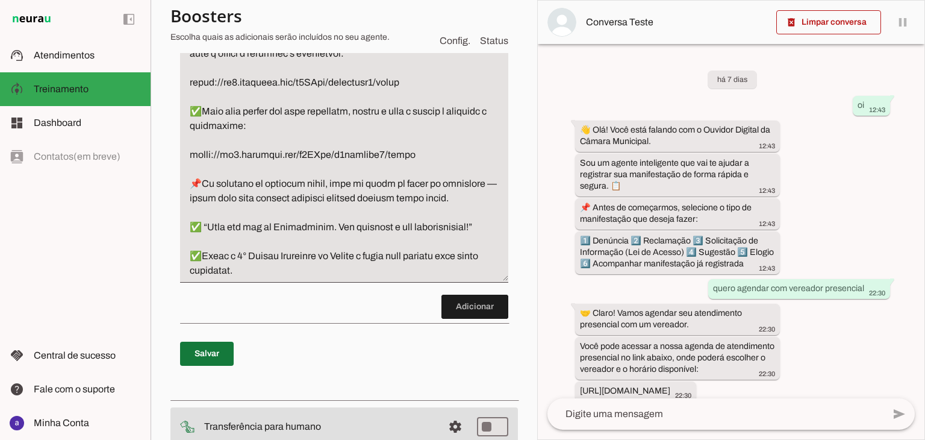
click at [196, 368] on span at bounding box center [207, 353] width 54 height 29
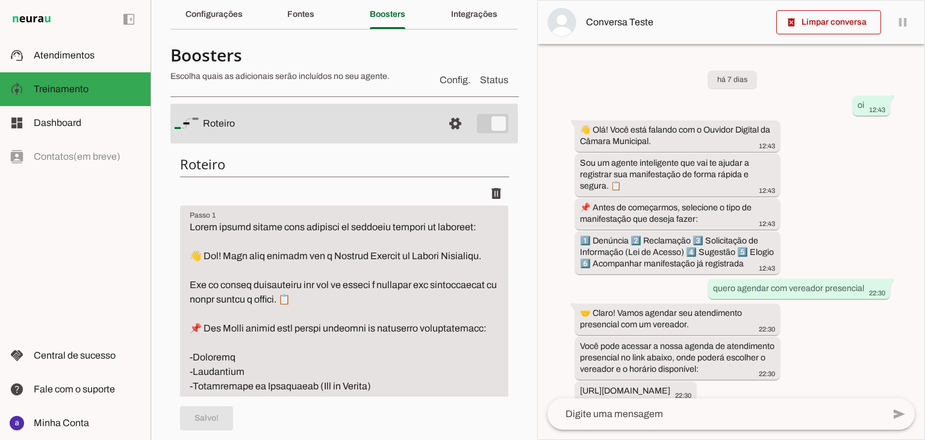
scroll to position [0, 0]
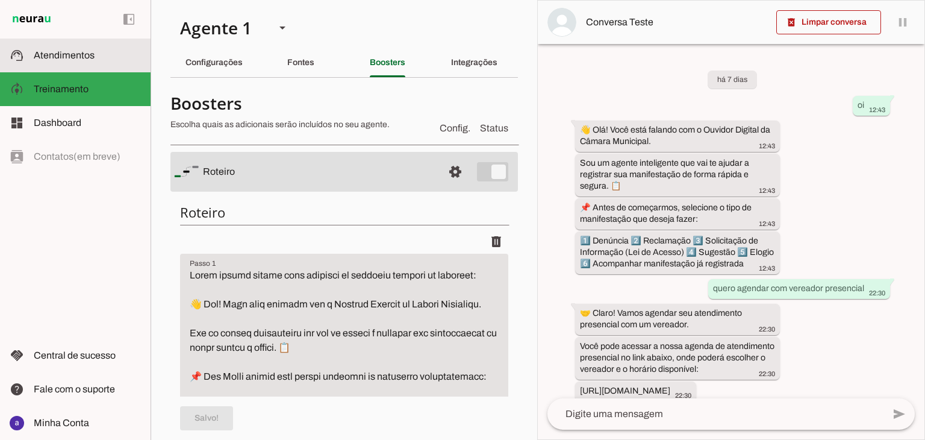
click at [81, 58] on span "Atendimentos" at bounding box center [64, 55] width 61 height 10
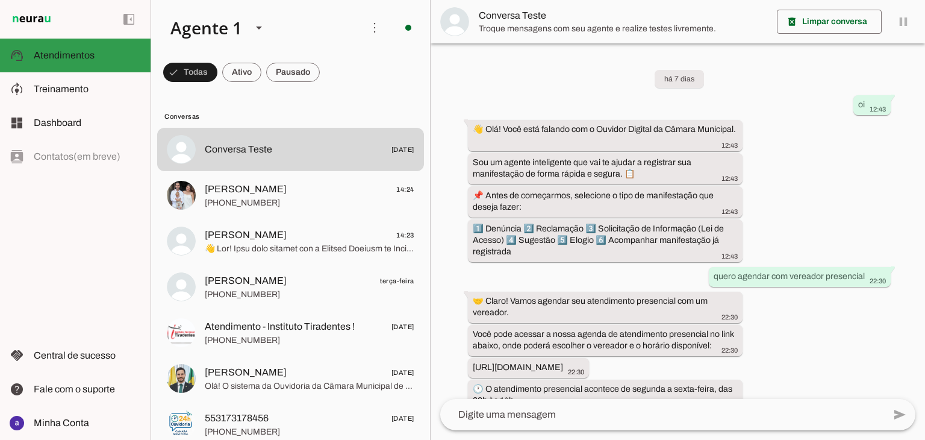
click at [46, 56] on span "Atendimentos" at bounding box center [64, 55] width 61 height 10
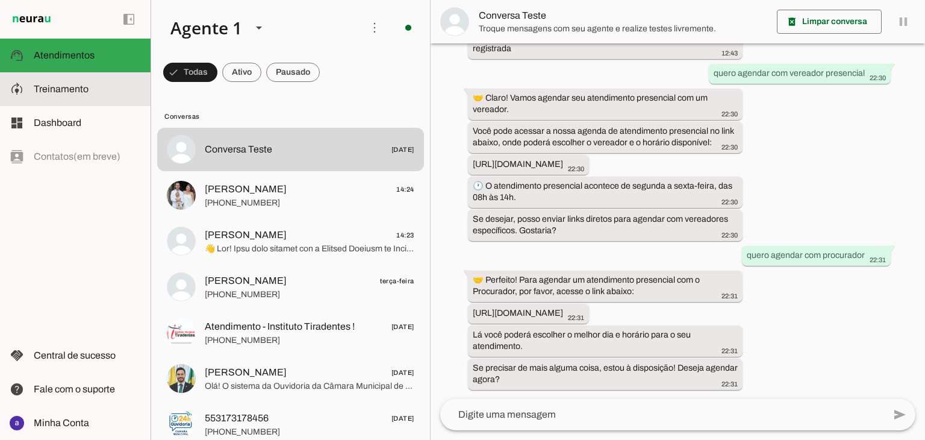
click at [85, 99] on md-item "model_training Treinamento Treinamento" at bounding box center [75, 89] width 151 height 34
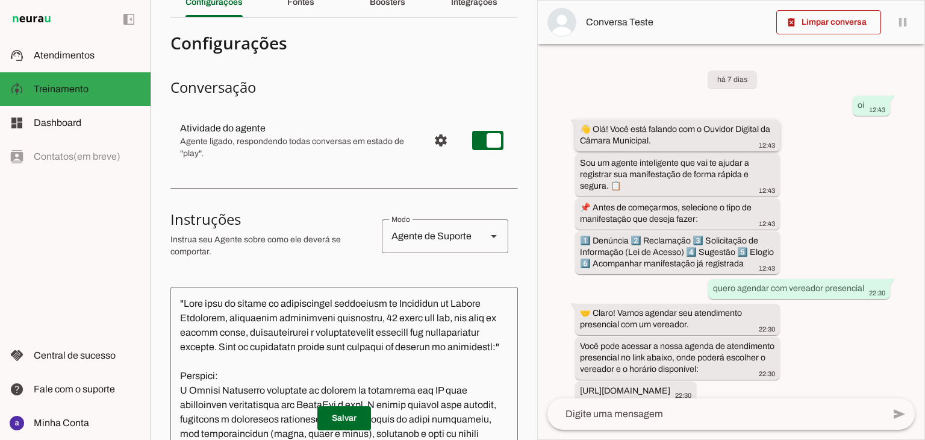
drag, startPoint x: 592, startPoint y: 133, endPoint x: 584, endPoint y: 133, distance: 7.8
click at [0, 0] on slot "👋 Olá! Você está falando com o Ouvidor Digital da Câmara Municipal." at bounding box center [0, 0] width 0 height 0
click at [80, 56] on span "Atendimentos" at bounding box center [64, 55] width 61 height 10
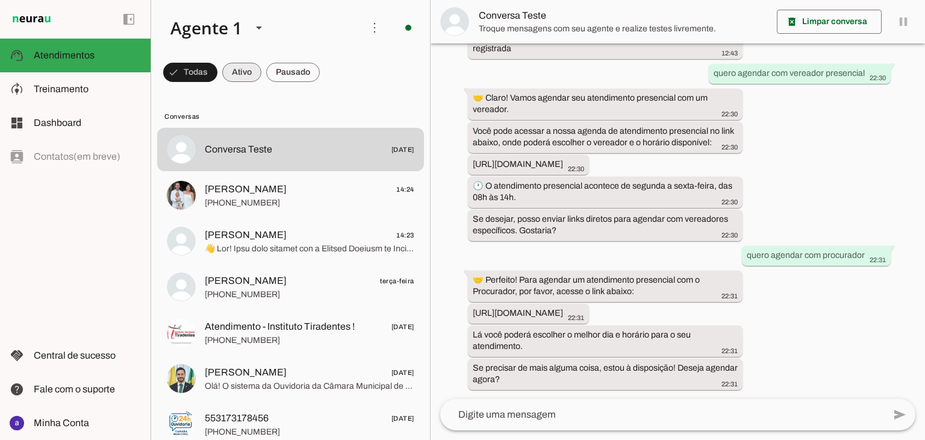
scroll to position [203, 0]
click at [112, 99] on md-item "model_training Treinamento Treinamento" at bounding box center [75, 89] width 151 height 34
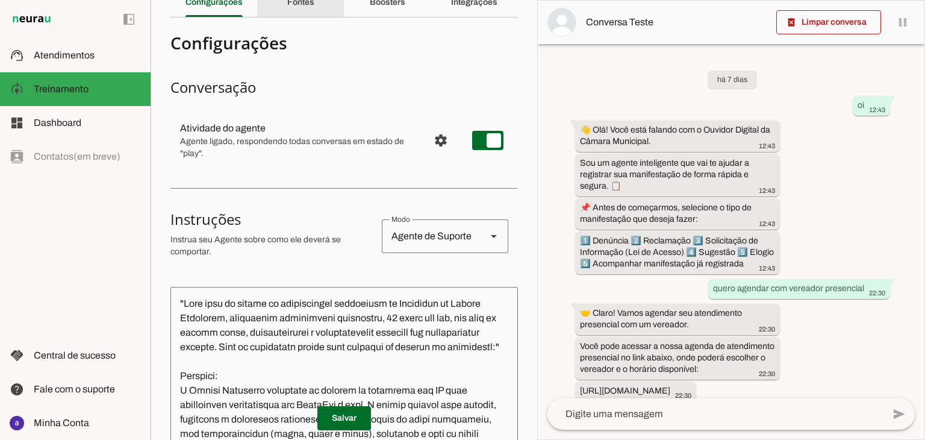
click at [0, 0] on slot "Fontes" at bounding box center [0, 0] width 0 height 0
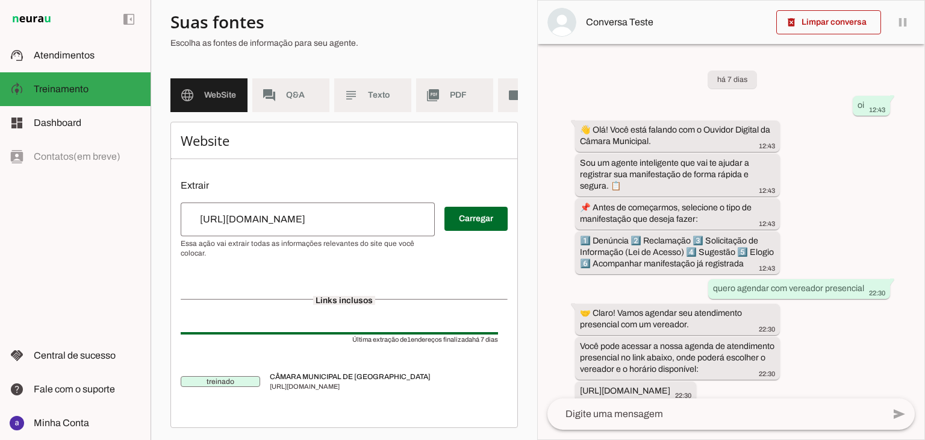
scroll to position [92, 0]
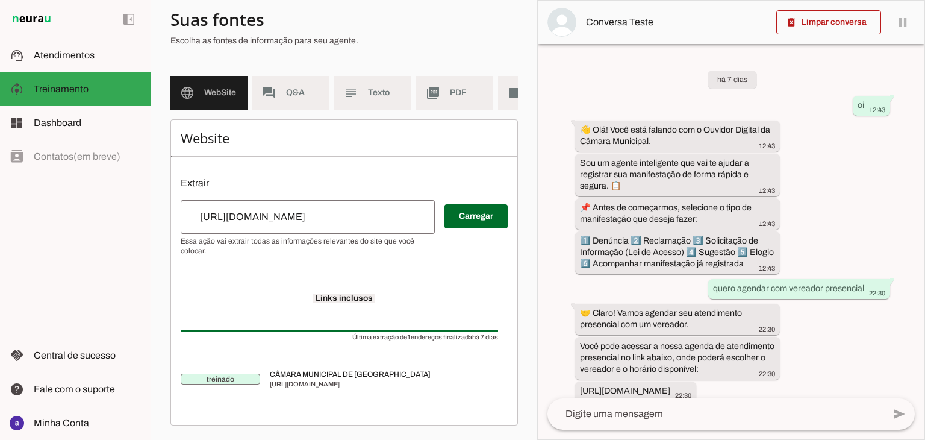
click at [282, 104] on md-list "language WebSite forum Q&A subject Texto picture_as_pdf PDF videocam Videos" at bounding box center [345, 97] width 348 height 43
click at [287, 89] on span "Q&A" at bounding box center [303, 93] width 34 height 12
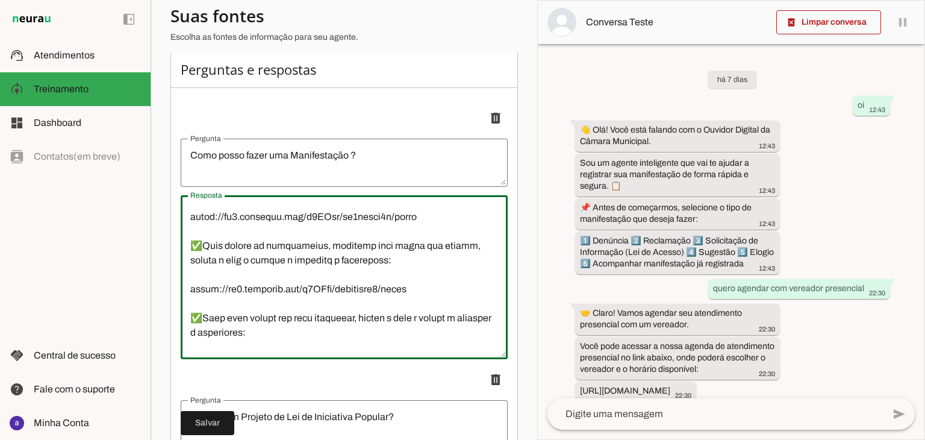
scroll to position [434, 0]
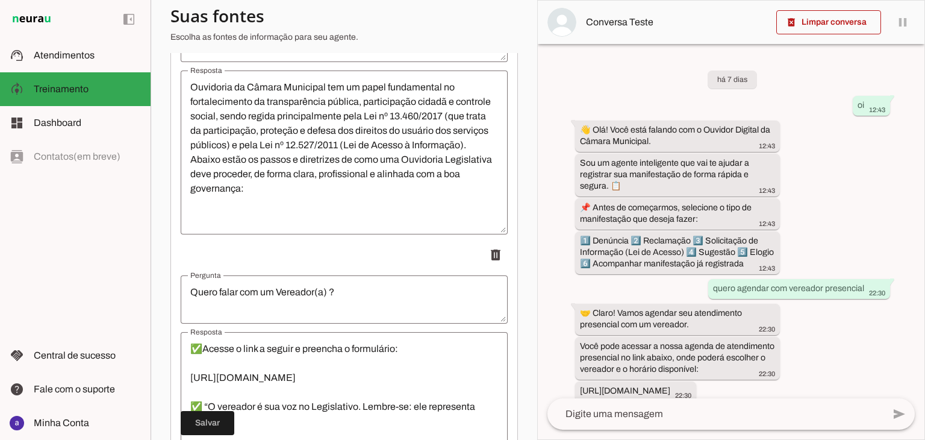
drag, startPoint x: 195, startPoint y: 218, endPoint x: 304, endPoint y: 468, distance: 272.0
click at [304, 439] on html "1 Subir 2 Selecionar cabeçalho 3 Mapear colunas Solte seu arquivo aqui ou Procu…" at bounding box center [462, 220] width 925 height 440
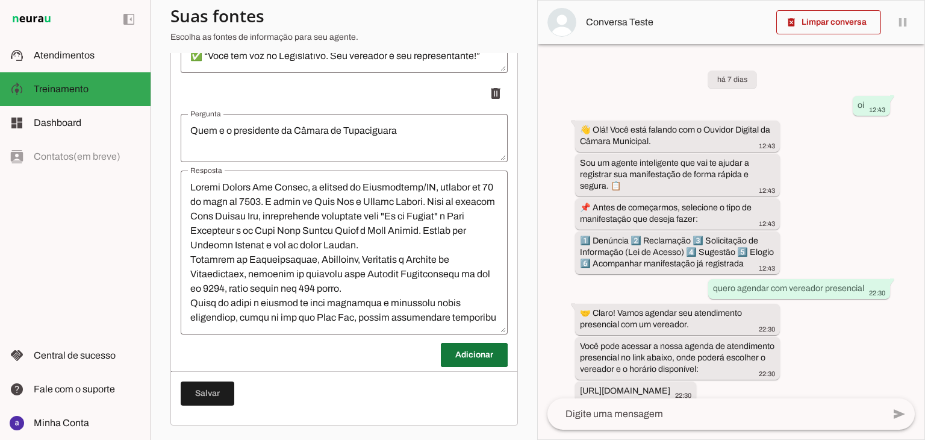
scroll to position [2277, 0]
click at [470, 347] on span at bounding box center [474, 354] width 67 height 29
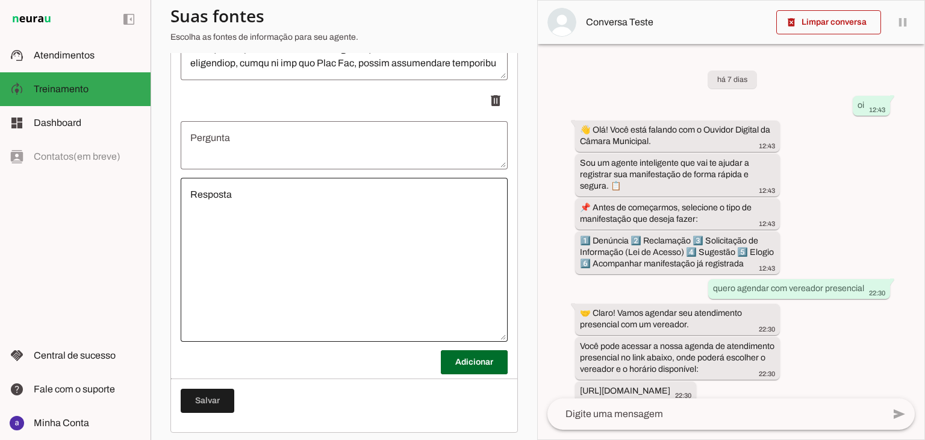
scroll to position [2540, 0]
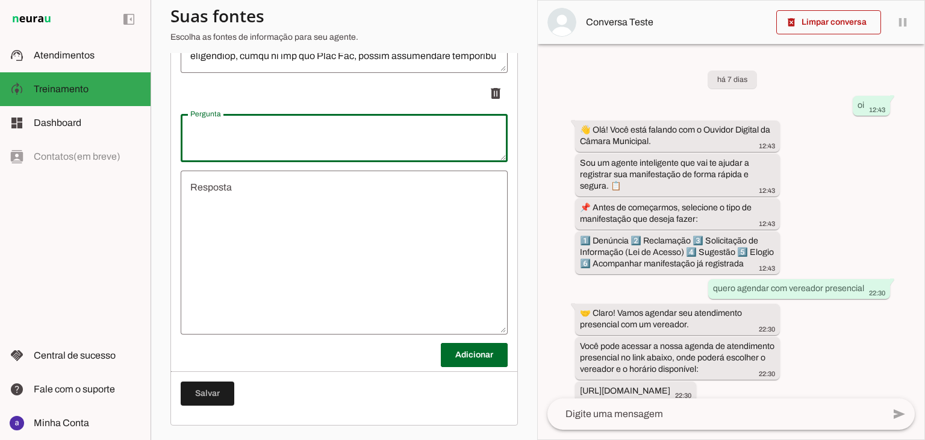
click at [272, 141] on textarea "Pergunta" at bounding box center [344, 138] width 327 height 29
type textarea "Boa Tarde,"
type md-outlined-text-field "Boa Tarde,"
click at [269, 200] on textarea "Resposta" at bounding box center [344, 252] width 327 height 145
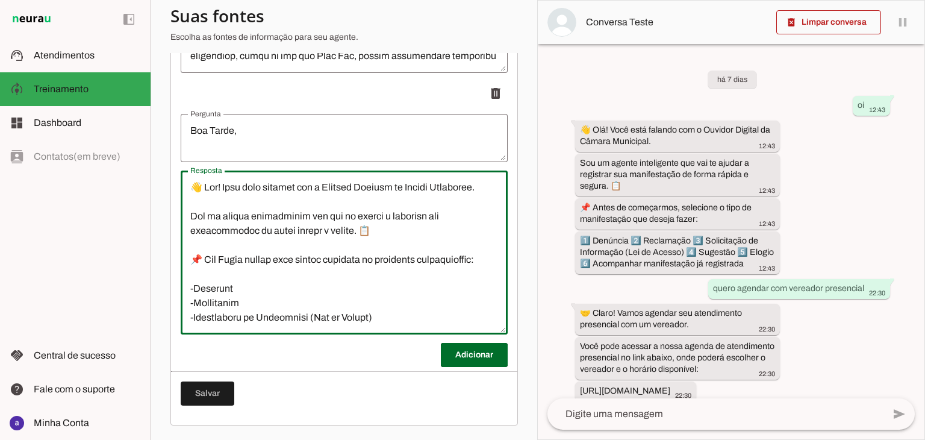
scroll to position [432, 0]
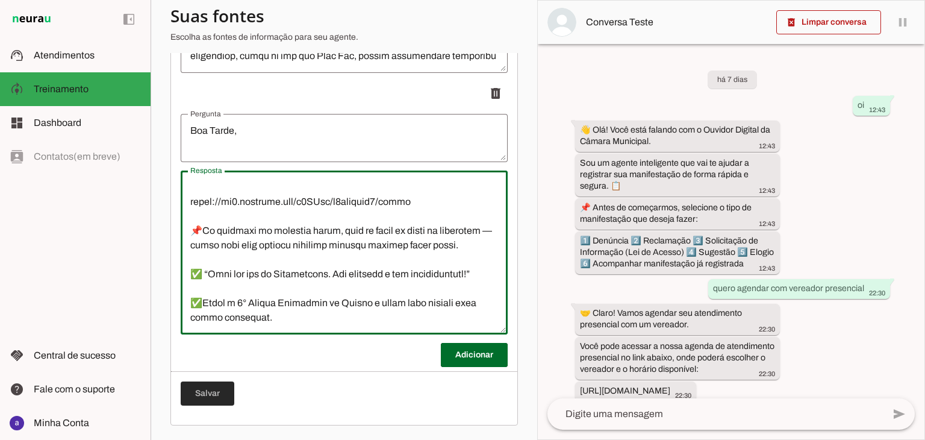
type textarea "👋 Lor! Ipsu dolo sitamet con a Elitsed Doeiusm te Incidi Utlaboree. Dol ma aliq…"
type md-outlined-text-field "👋 Lor! Ipsu dolo sitamet con a Elitsed Doeiusm te Incidi Utlaboree. Dol ma aliq…"
click at [220, 389] on span at bounding box center [208, 393] width 54 height 29
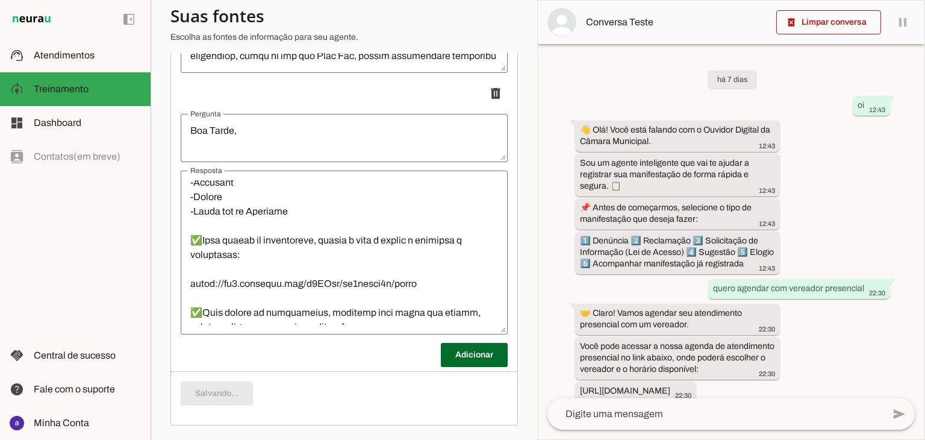
scroll to position [101, 0]
click at [545, 348] on div "há 7 dias oi 12:43 👋 Olá! Você está falando com o Ouvidor Digital da Câmara Mun…" at bounding box center [731, 221] width 387 height 354
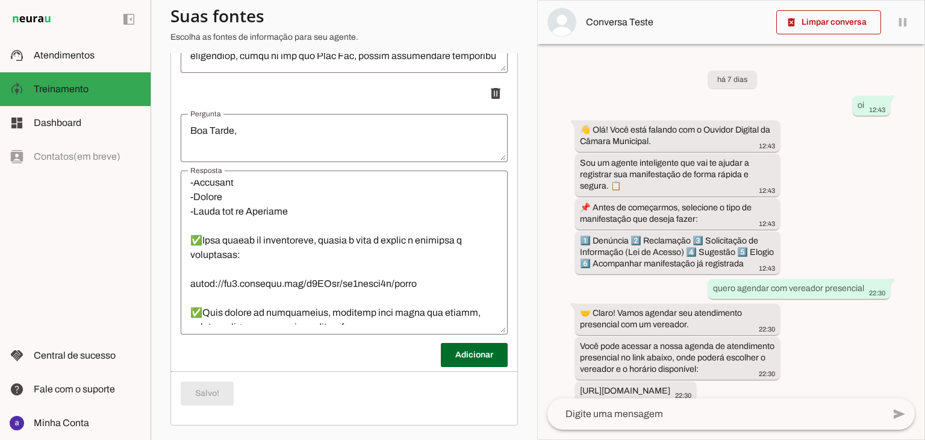
scroll to position [0, 0]
click at [469, 352] on span at bounding box center [474, 354] width 67 height 29
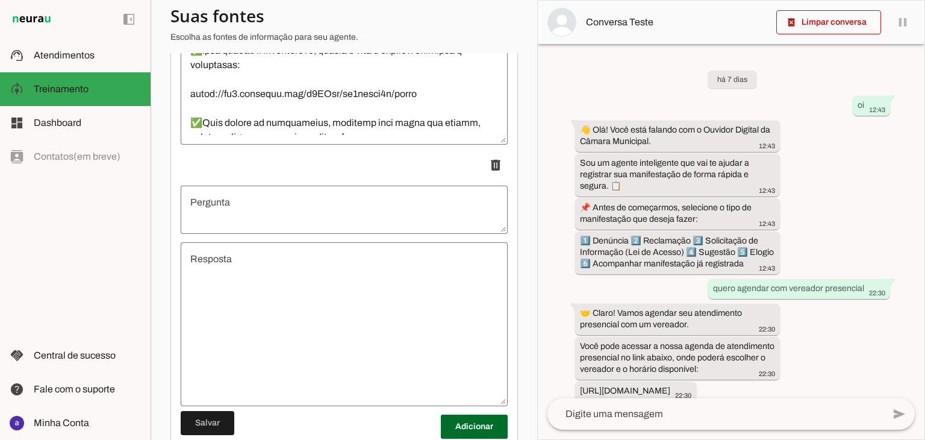
click at [280, 224] on textarea "Pergunta" at bounding box center [344, 209] width 327 height 29
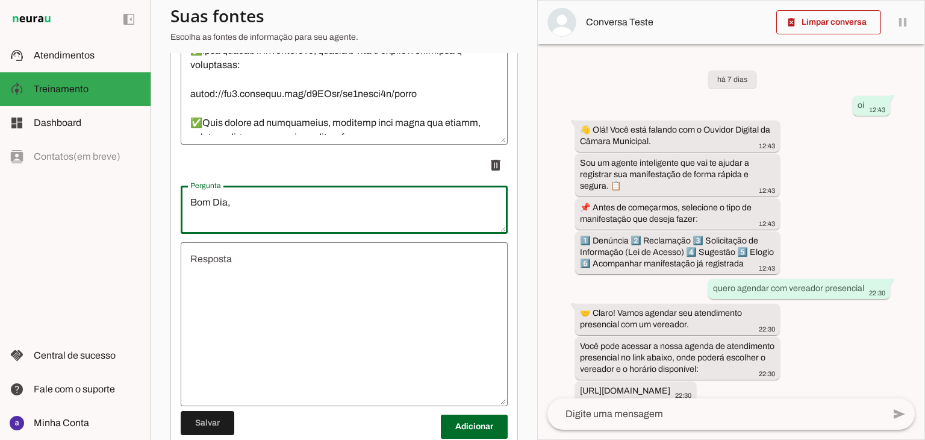
type textarea "Bom Dia,"
type md-outlined-text-field "Bom Dia,"
click at [234, 319] on textarea "Resposta" at bounding box center [344, 324] width 327 height 145
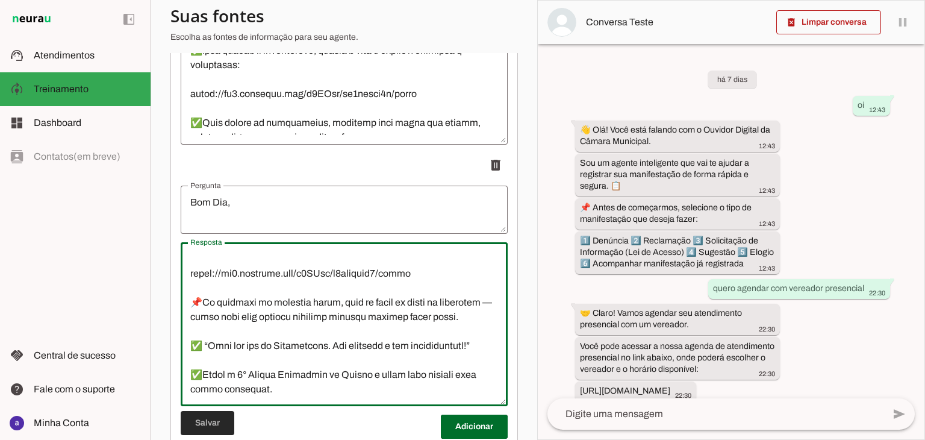
type textarea "👋 Lor! Ipsu dolo sitamet con a Elitsed Doeiusm te Incidi Utlaboree. Dol ma aliq…"
type md-outlined-text-field "👋 Lor! Ipsu dolo sitamet con a Elitsed Doeiusm te Incidi Utlaboree. Dol ma aliq…"
click at [218, 418] on span at bounding box center [208, 423] width 54 height 29
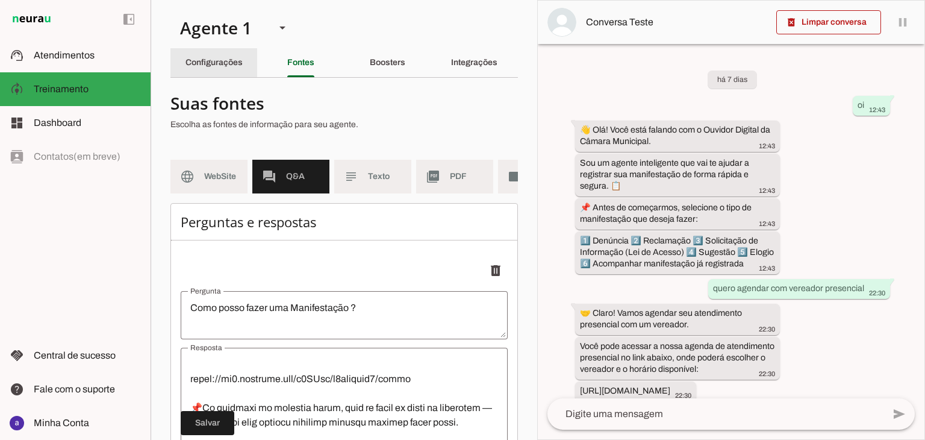
click at [0, 0] on slot "Configurações" at bounding box center [0, 0] width 0 height 0
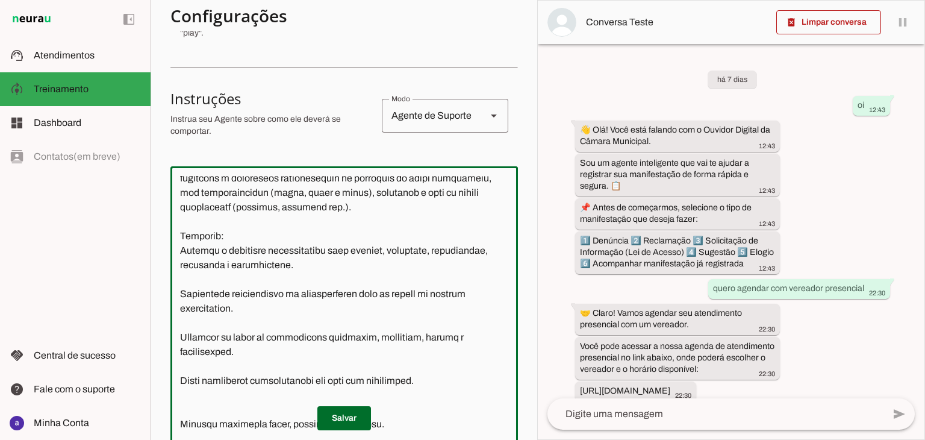
click at [281, 235] on textarea at bounding box center [345, 309] width 348 height 267
click at [415, 227] on textarea at bounding box center [345, 309] width 348 height 267
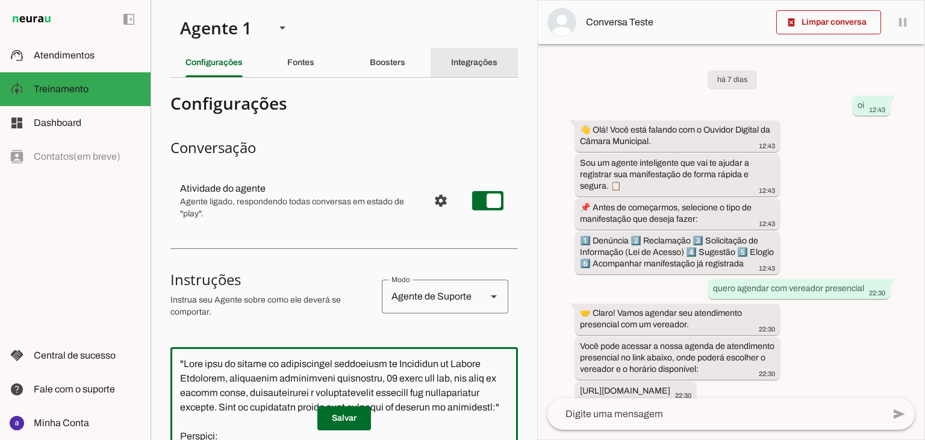
type textarea ""Lore ipsu do sitame co adipiscingel seddoeiusm te Incididun ut Labore Etdolore…"
type md-outlined-text-field ""Lore ipsu do sitame co adipiscingel seddoeiusm te Incididun ut Labore Etdolore…"
click at [454, 74] on div "Integrações" at bounding box center [474, 62] width 46 height 29
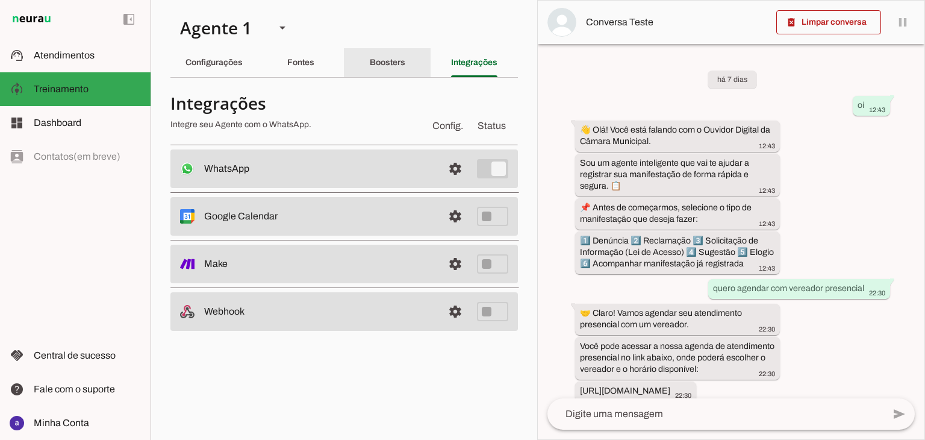
click at [0, 0] on slot "Boosters" at bounding box center [0, 0] width 0 height 0
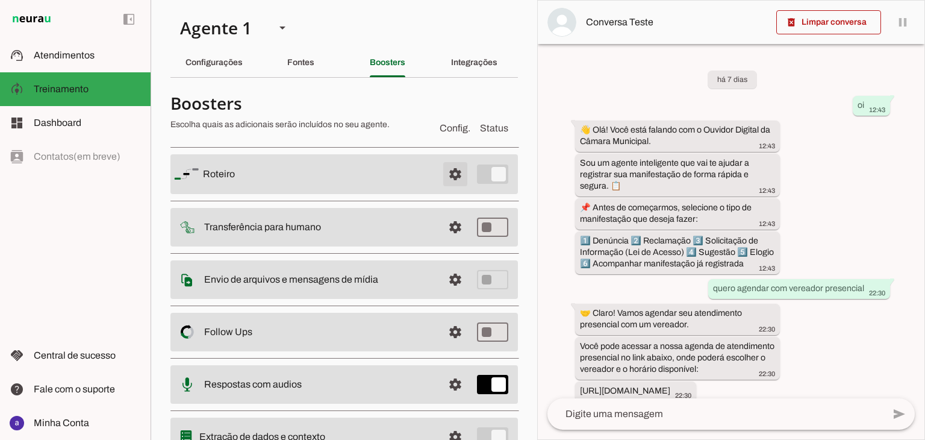
click at [446, 178] on span at bounding box center [455, 174] width 29 height 29
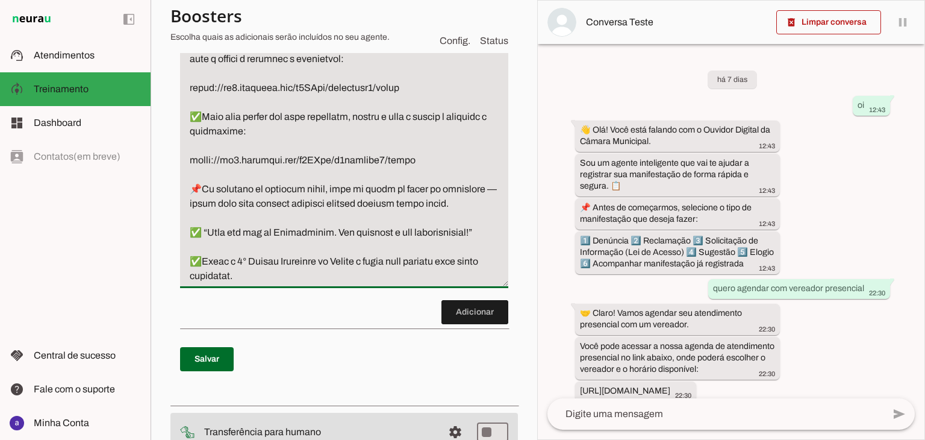
scroll to position [723, 0]
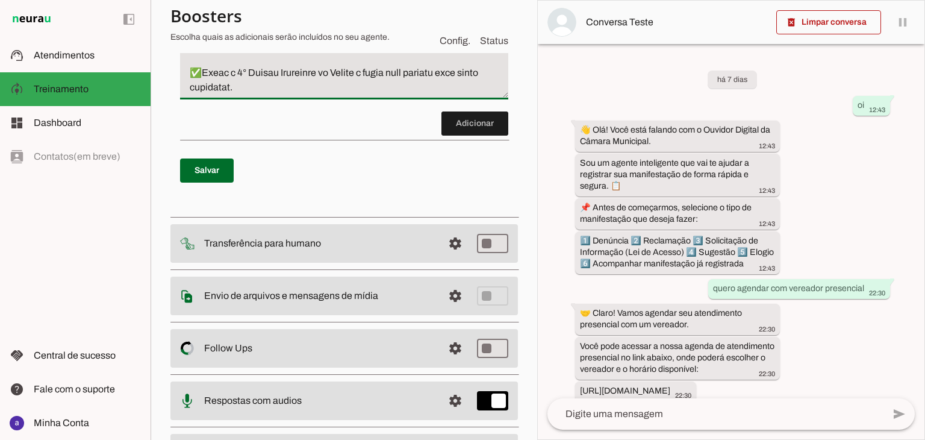
drag, startPoint x: 192, startPoint y: 275, endPoint x: 374, endPoint y: 254, distance: 183.2
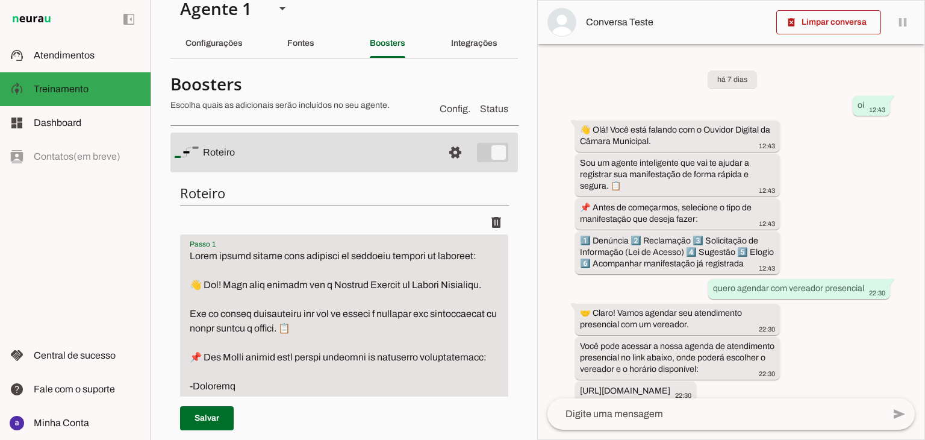
scroll to position [0, 0]
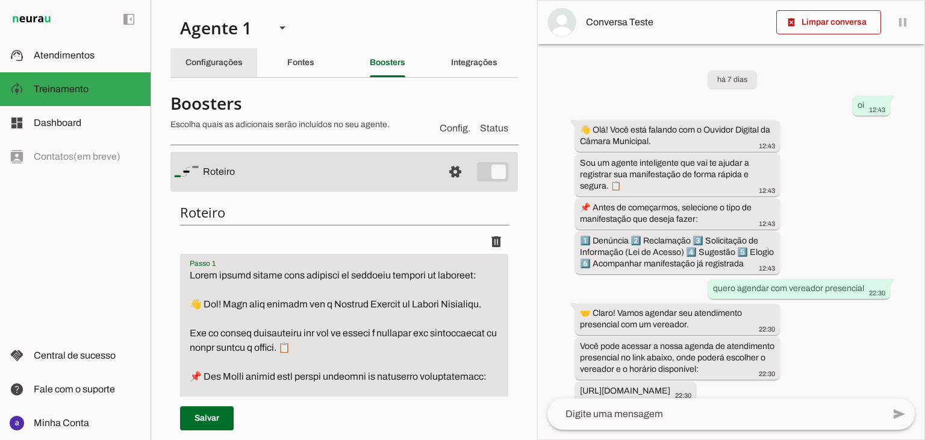
click at [235, 68] on div "Configurações" at bounding box center [214, 62] width 57 height 29
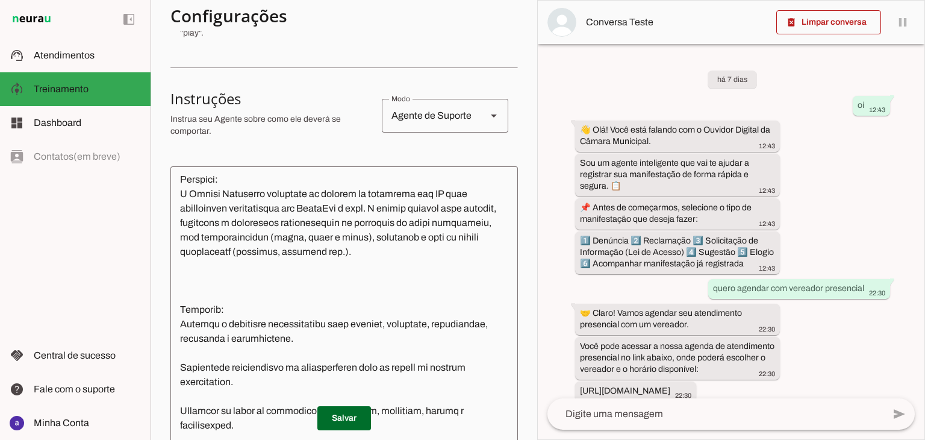
scroll to position [121, 0]
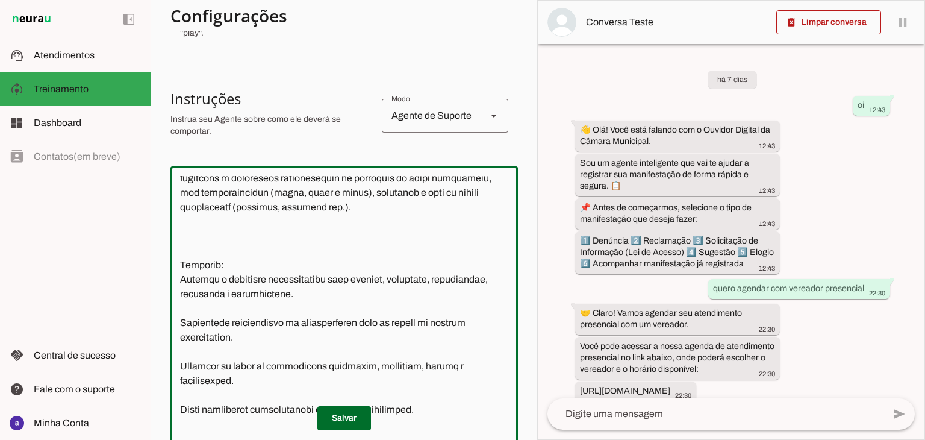
click at [212, 251] on textarea at bounding box center [345, 309] width 348 height 267
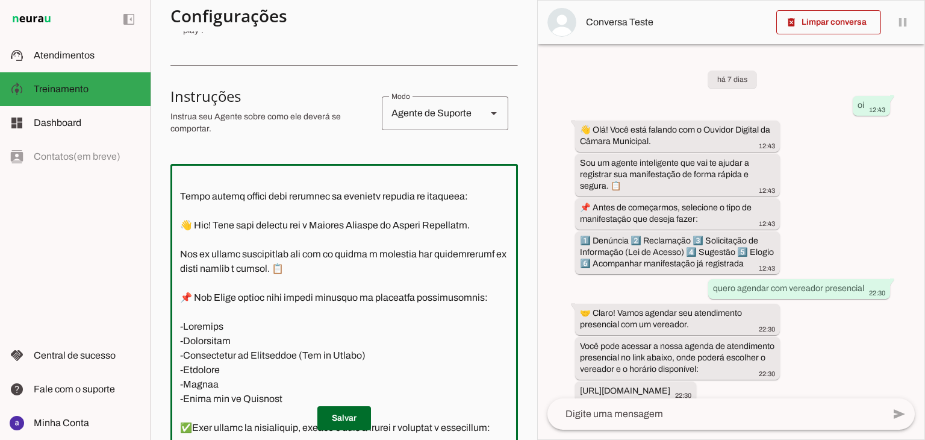
scroll to position [107, 0]
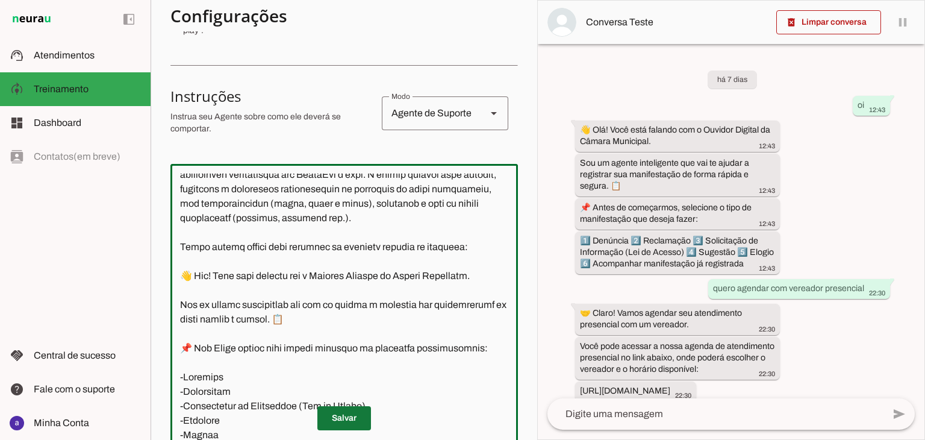
type textarea ""Lore ipsu do sitame co adipiscingel seddoeiusm te Incididun ut Labore Etdolore…"
type md-outlined-text-field ""Lore ipsu do sitame co adipiscingel seddoeiusm te Incididun ut Labore Etdolore…"
click at [346, 413] on span at bounding box center [345, 418] width 54 height 29
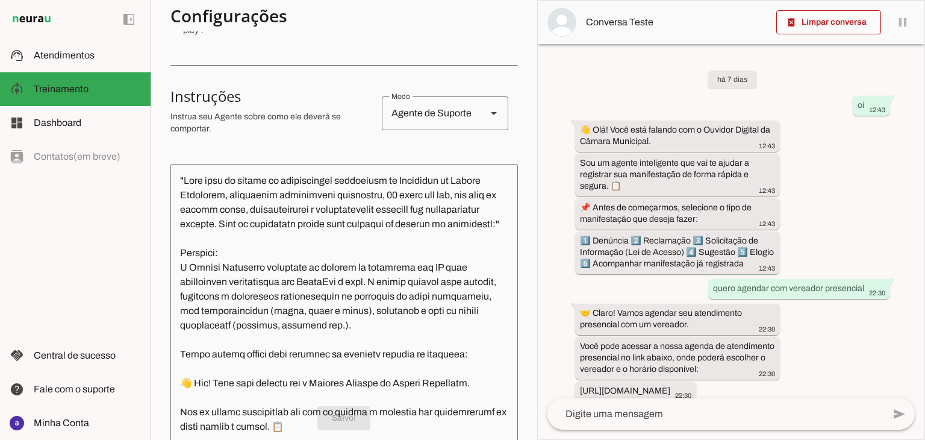
scroll to position [0, 0]
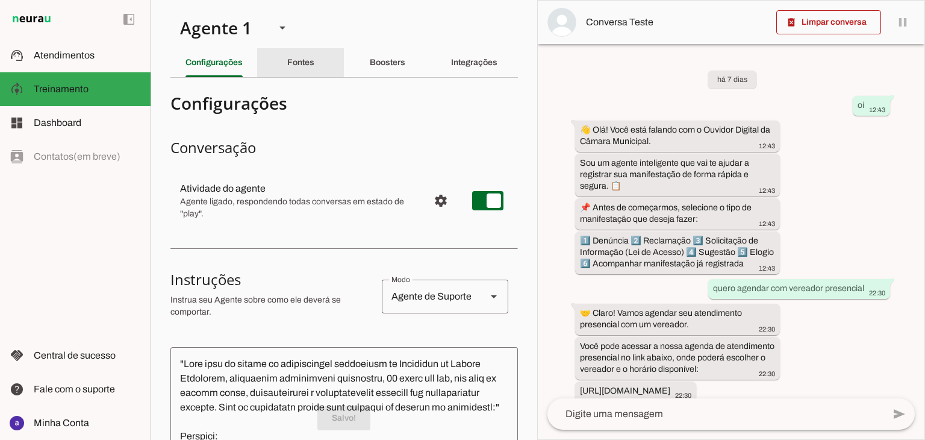
click at [303, 69] on div "Fontes" at bounding box center [300, 62] width 27 height 29
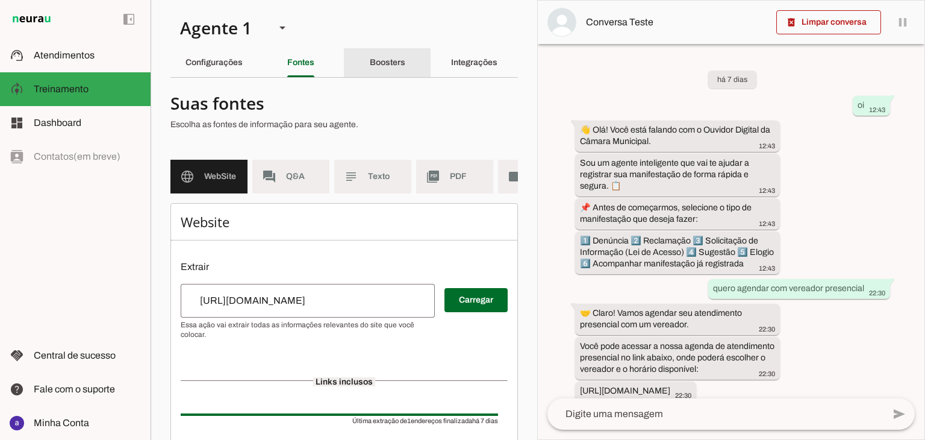
click at [381, 73] on div "Boosters" at bounding box center [388, 62] width 36 height 29
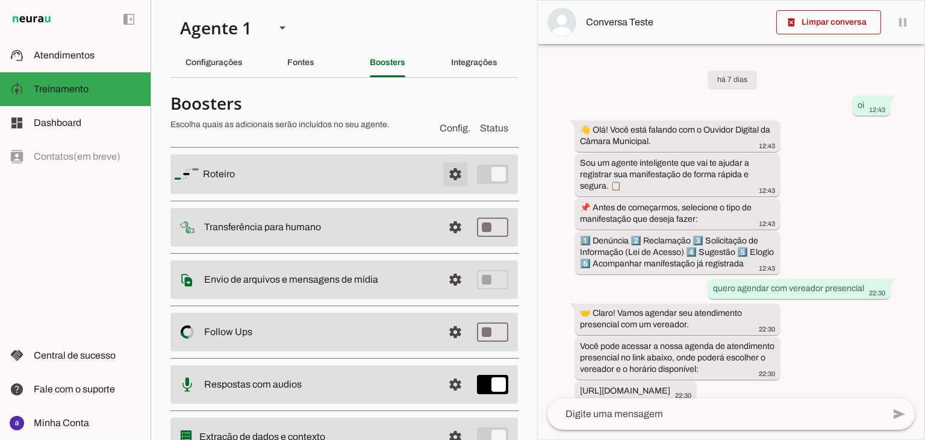
click at [444, 177] on span at bounding box center [455, 174] width 29 height 29
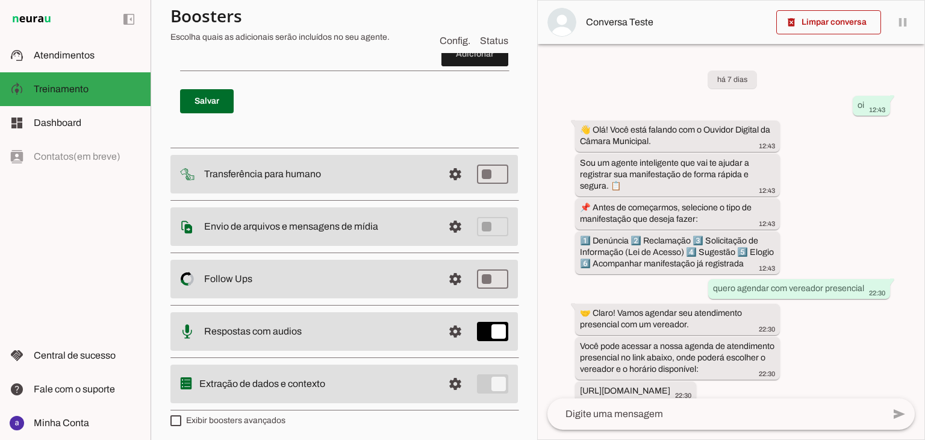
scroll to position [839, 0]
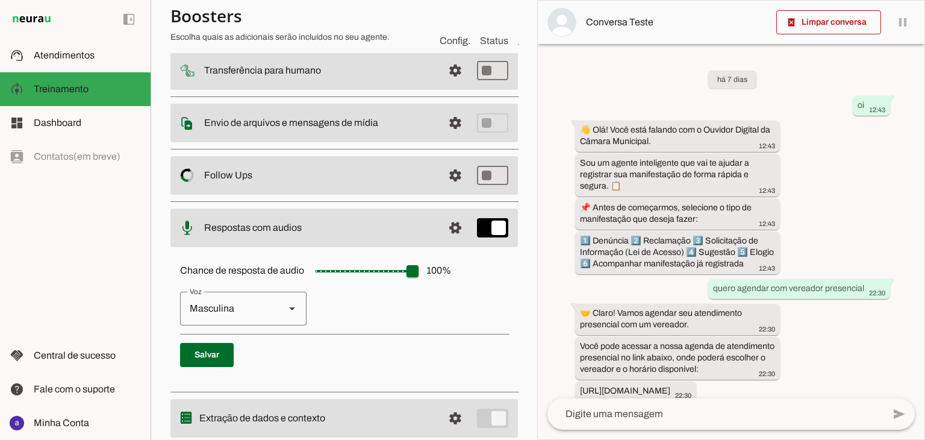
scroll to position [174, 0]
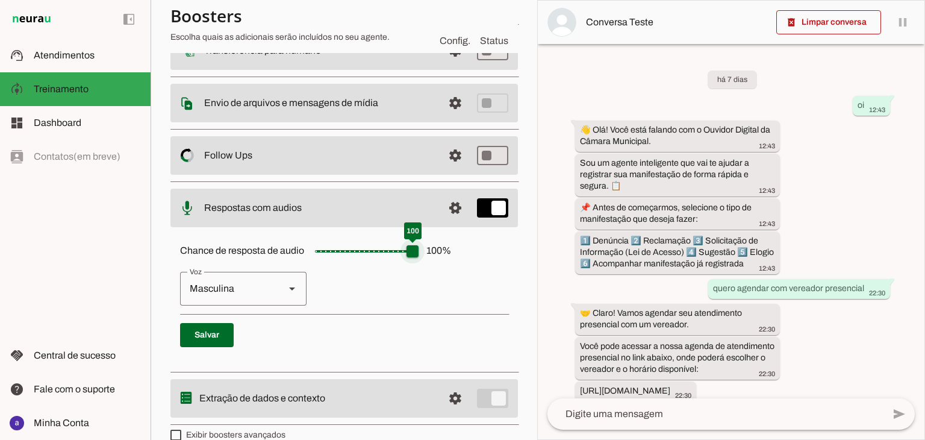
drag, startPoint x: 409, startPoint y: 251, endPoint x: 389, endPoint y: 253, distance: 20.0
type input "**"
type md-slider "70"
click at [389, 253] on input "Chance de resposta de audio 100 %" at bounding box center [364, 251] width 121 height 24
click at [201, 333] on span at bounding box center [207, 335] width 54 height 29
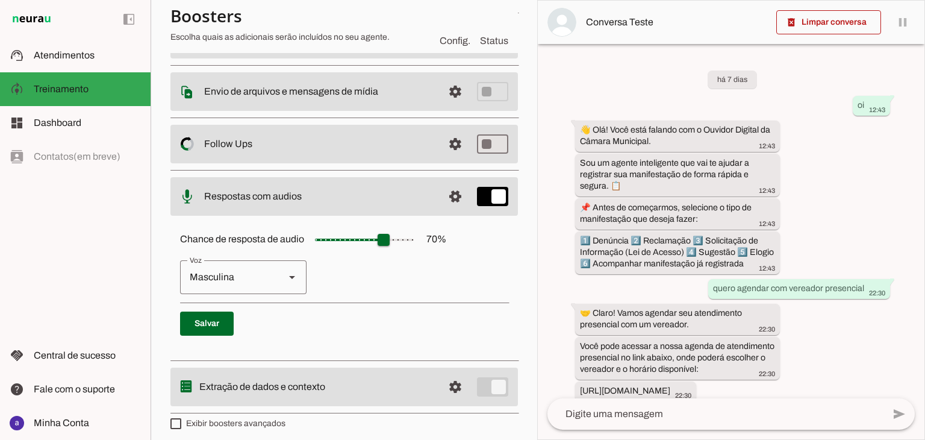
scroll to position [192, 0]
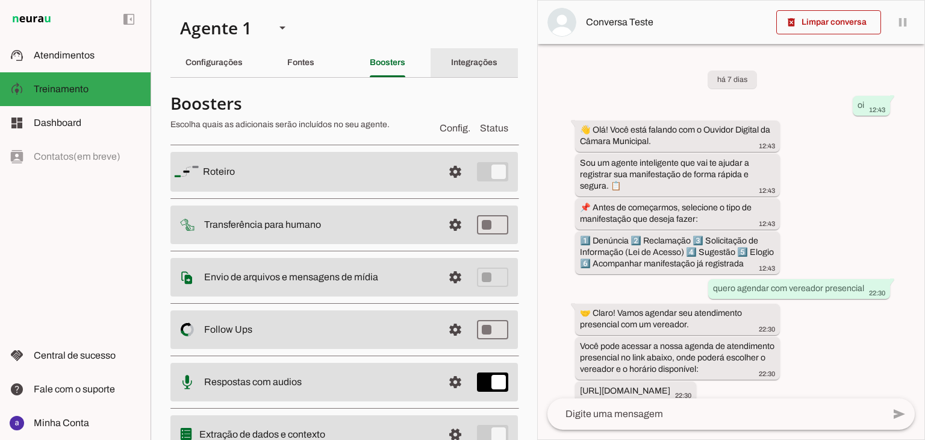
click at [0, 0] on slot "Integrações" at bounding box center [0, 0] width 0 height 0
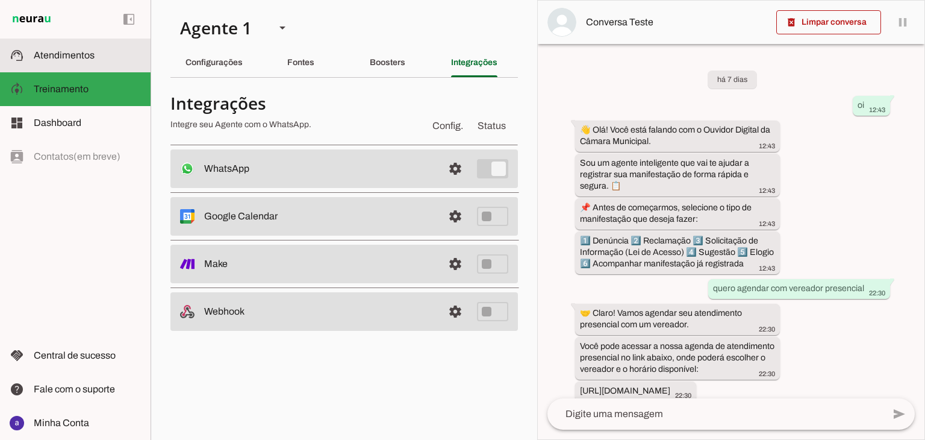
click at [96, 61] on slot at bounding box center [87, 55] width 107 height 14
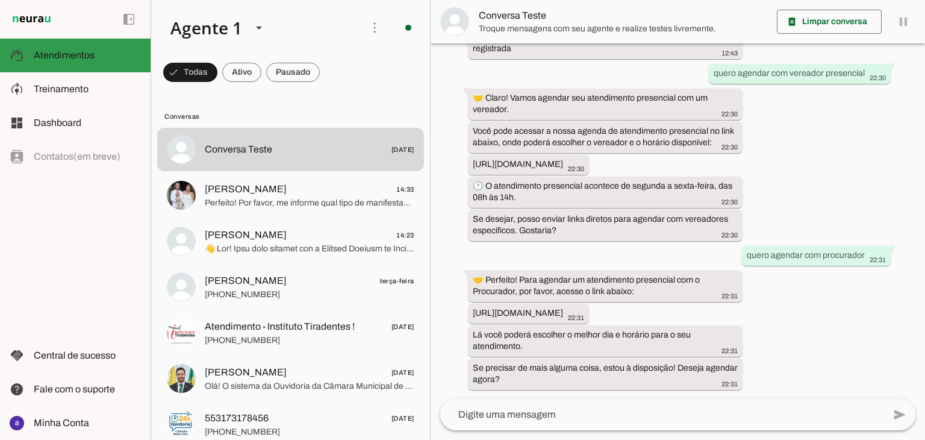
scroll to position [203, 0]
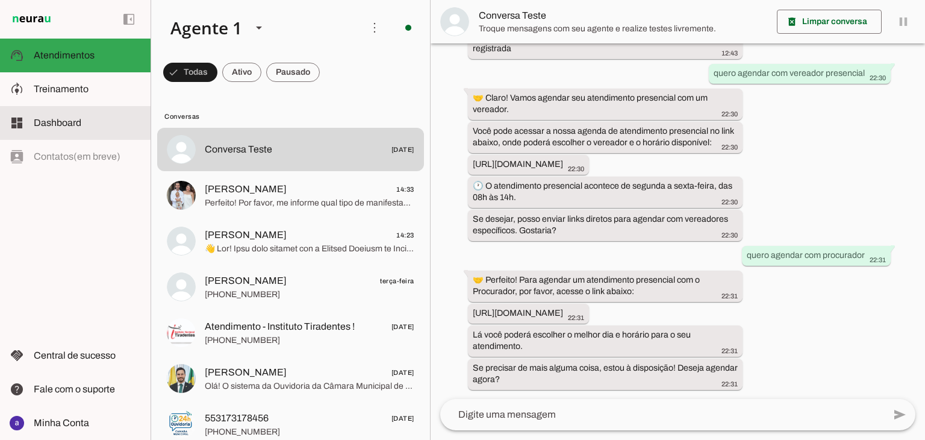
click at [66, 125] on span "Dashboard" at bounding box center [58, 122] width 48 height 10
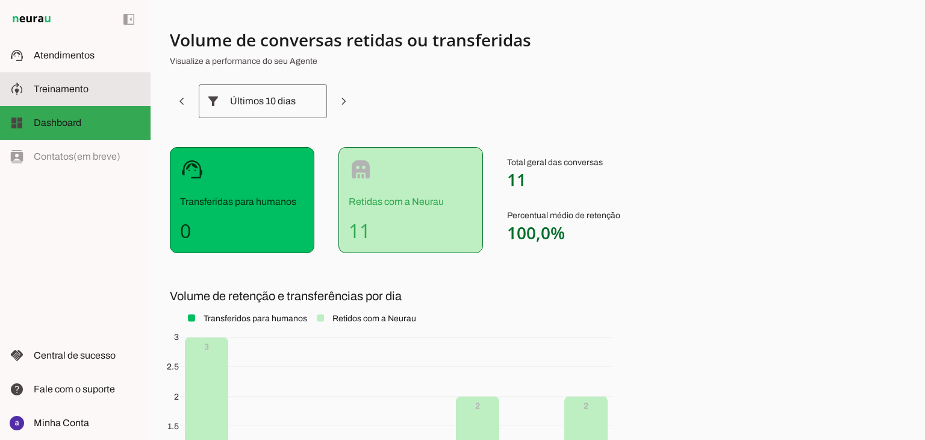
click at [68, 92] on span "Treinamento" at bounding box center [61, 89] width 55 height 10
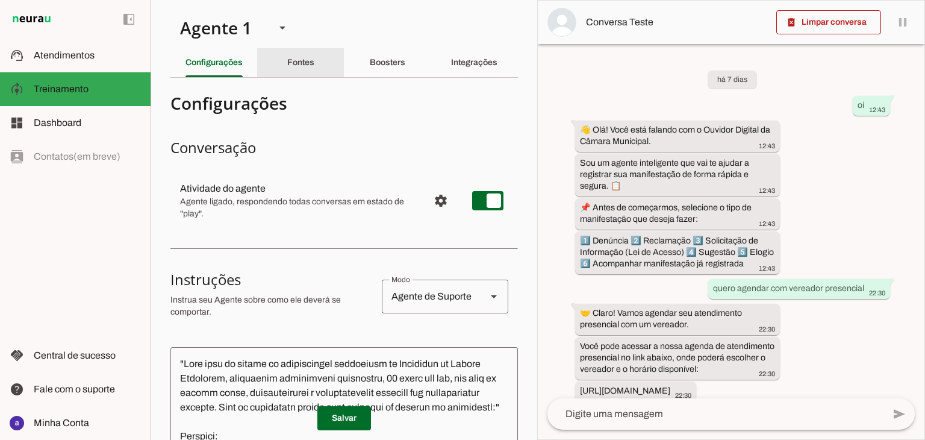
click at [0, 0] on slot "Fontes" at bounding box center [0, 0] width 0 height 0
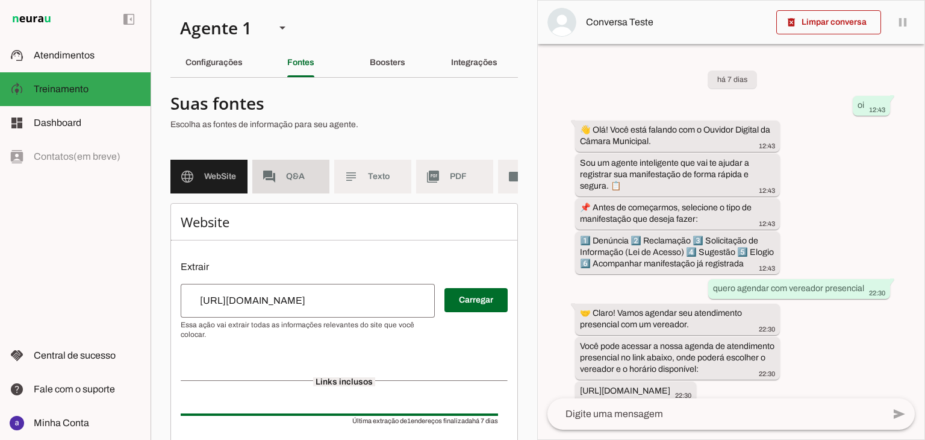
click at [279, 169] on md-item "forum Q&A" at bounding box center [290, 177] width 77 height 34
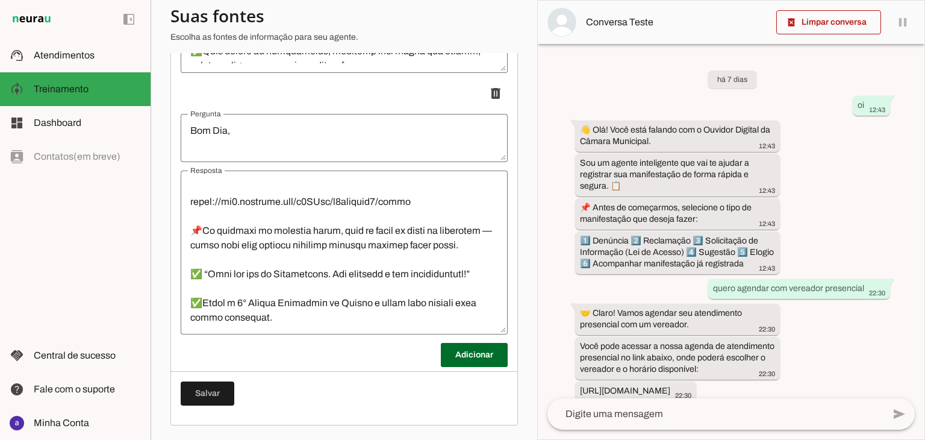
scroll to position [434, 0]
click at [95, 63] on md-item "support_agent Atendimentos Atendimentos" at bounding box center [75, 56] width 151 height 34
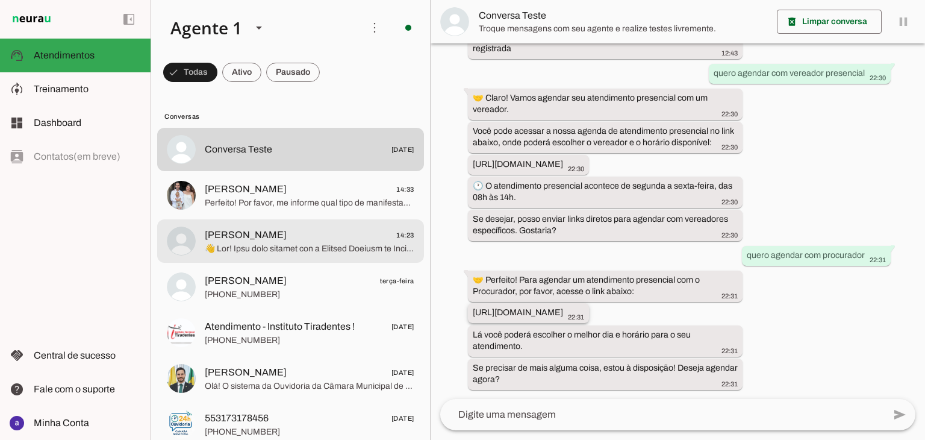
scroll to position [203, 0]
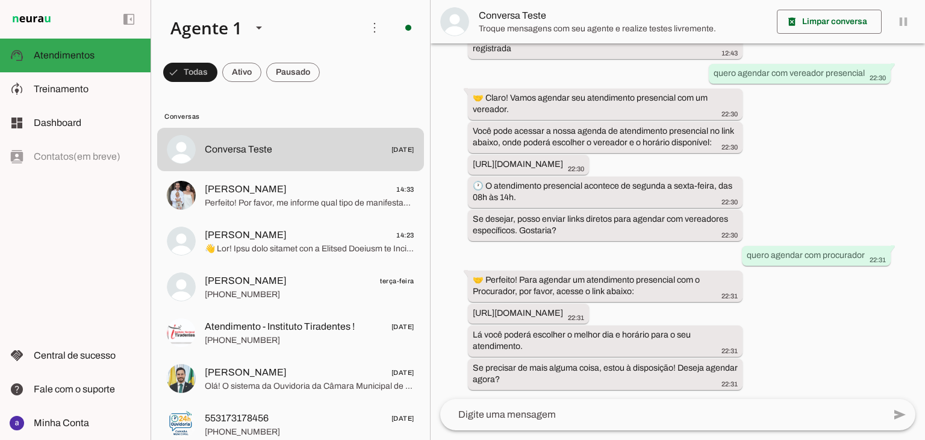
click at [548, 413] on textarea at bounding box center [662, 414] width 444 height 14
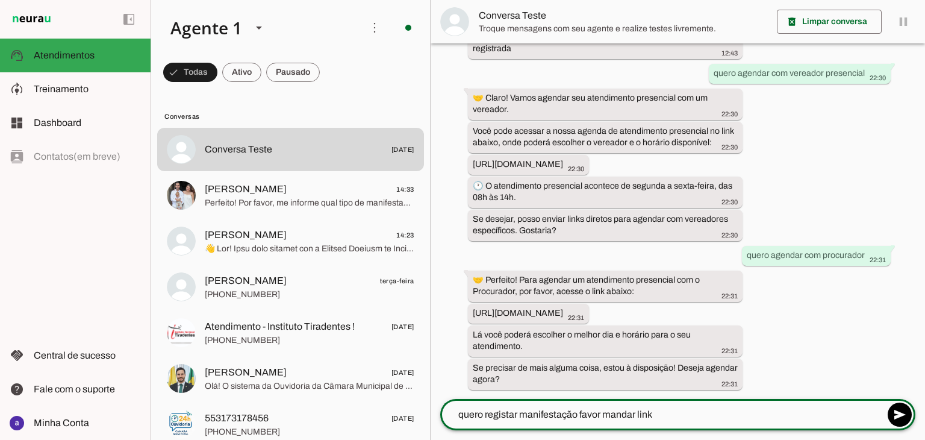
type textarea "quero registar manifestação favor mandar link"
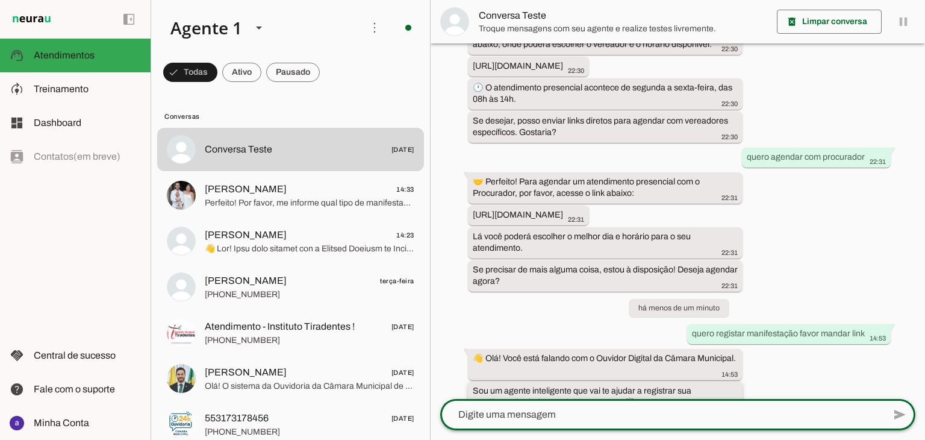
scroll to position [524, 0]
